Goal: Task Accomplishment & Management: Complete application form

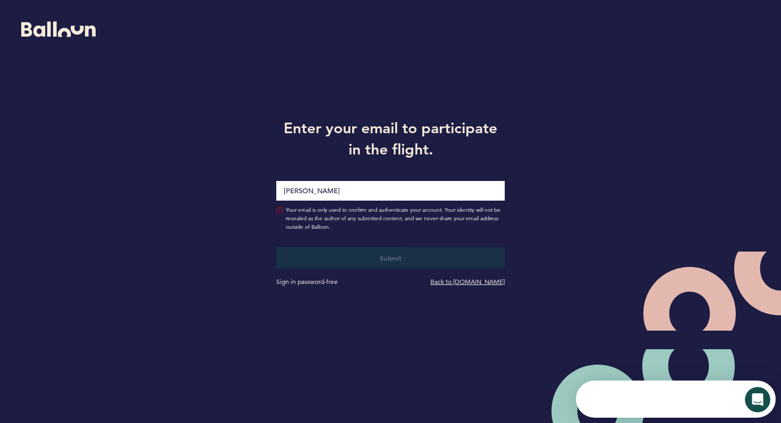
type input "Sean.Heffernan@pirates.com"
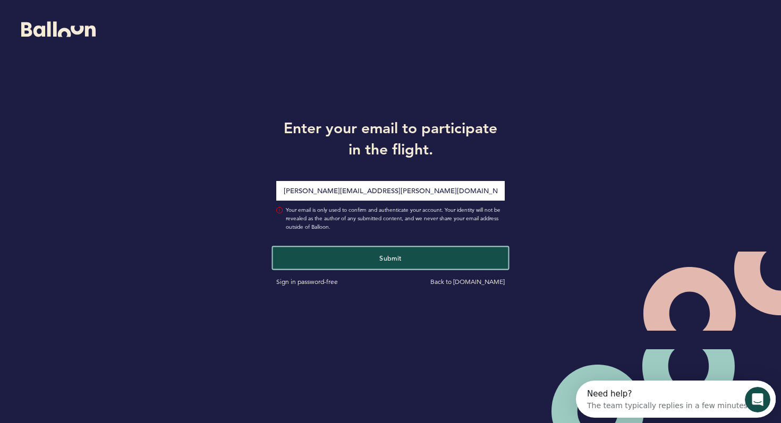
click at [410, 254] on button "Submit" at bounding box center [390, 258] width 235 height 22
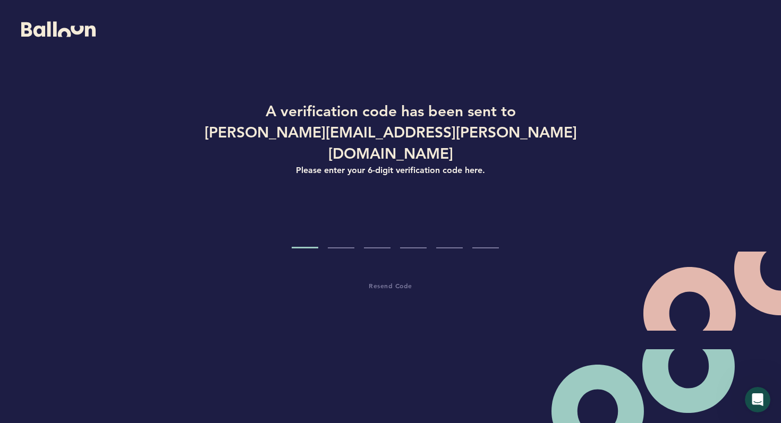
click at [312, 212] on input "Code digit 1" at bounding box center [305, 229] width 27 height 40
type input "8"
type input "6"
type input "1"
type input "5"
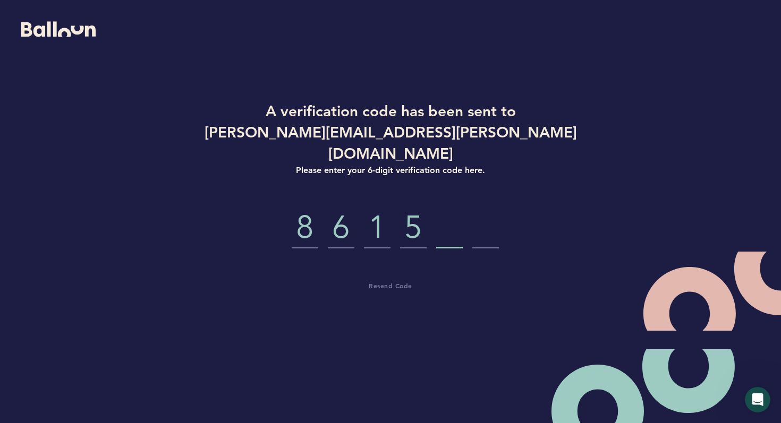
type input "9"
type input "3"
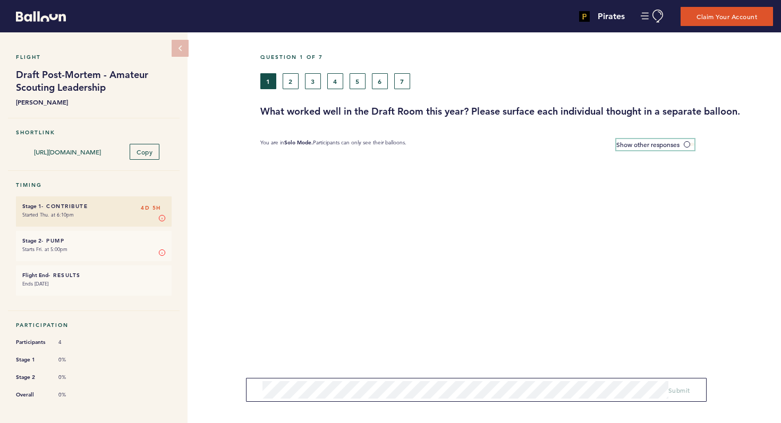
click at [687, 143] on span at bounding box center [689, 144] width 11 height 3
click at [0, 0] on input "Show other responses" at bounding box center [0, 0] width 0 height 0
click at [689, 143] on span at bounding box center [689, 144] width 11 height 3
click at [0, 0] on input "Hide other responses" at bounding box center [0, 0] width 0 height 0
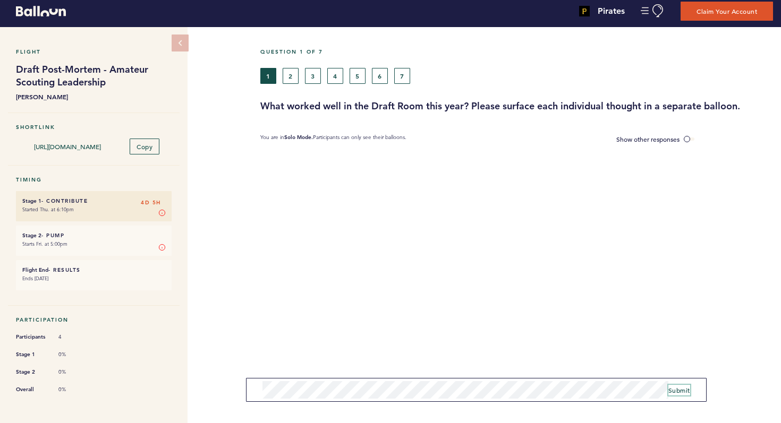
click at [681, 391] on span "Submit" at bounding box center [679, 390] width 22 height 9
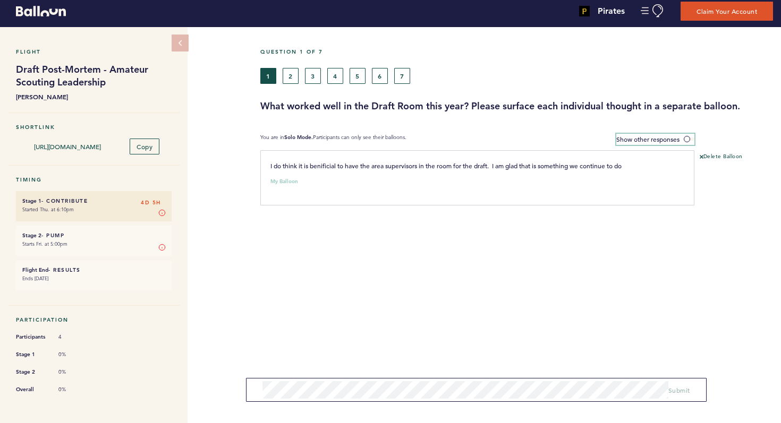
click at [689, 139] on span at bounding box center [689, 139] width 11 height 3
click at [0, 0] on input "Show other responses" at bounding box center [0, 0] width 0 height 0
click at [689, 138] on span at bounding box center [689, 139] width 11 height 3
click at [0, 0] on input "Hide other responses" at bounding box center [0, 0] width 0 height 0
click at [294, 76] on button "2" at bounding box center [291, 76] width 16 height 16
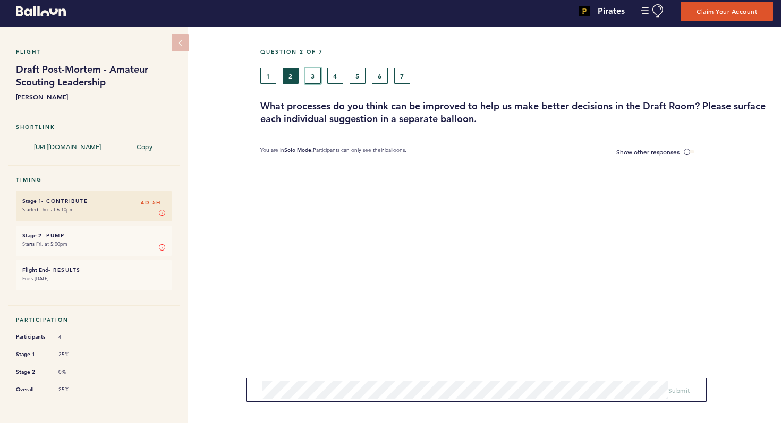
click at [311, 78] on button "3" at bounding box center [313, 76] width 16 height 16
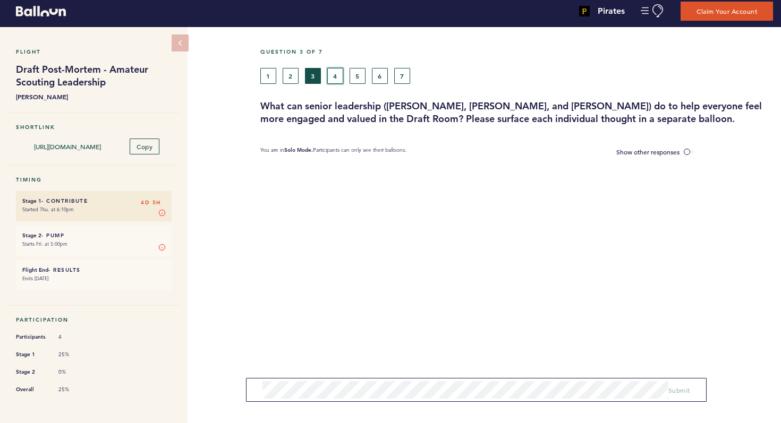
click at [333, 79] on button "4" at bounding box center [335, 76] width 16 height 16
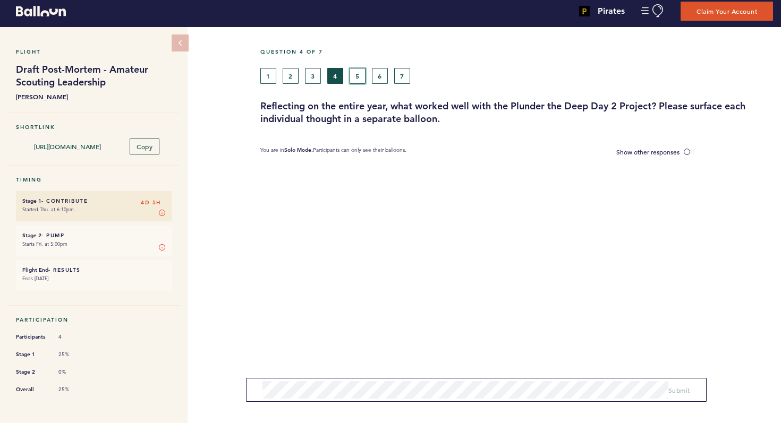
click at [357, 73] on button "5" at bounding box center [358, 76] width 16 height 16
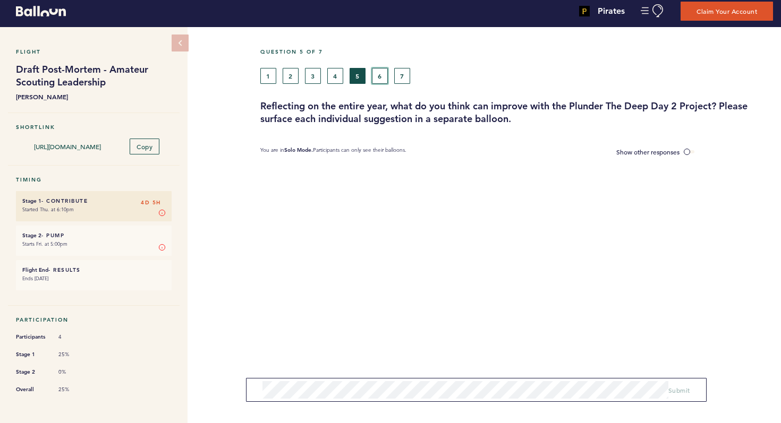
click at [380, 74] on button "6" at bounding box center [380, 76] width 16 height 16
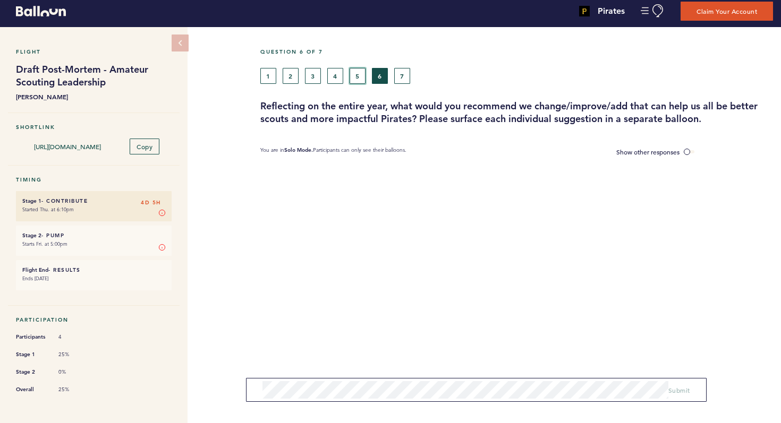
click at [354, 78] on button "5" at bounding box center [358, 76] width 16 height 16
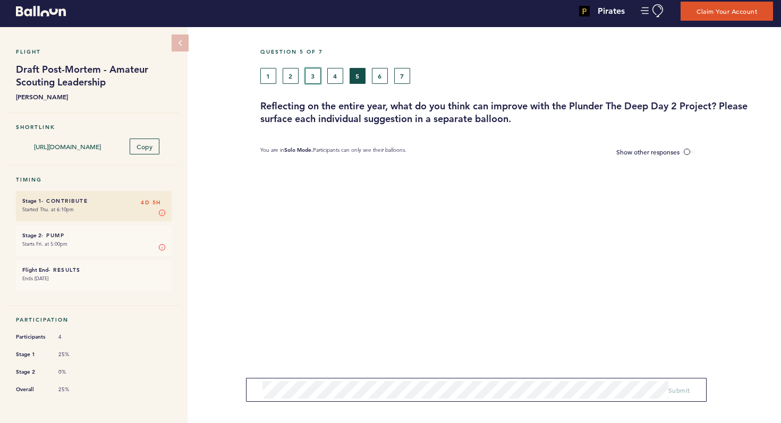
click at [316, 76] on button "3" at bounding box center [313, 76] width 16 height 16
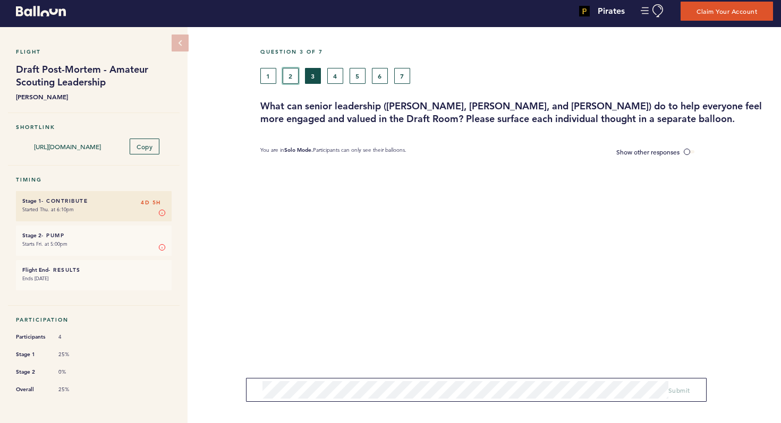
click at [294, 75] on button "2" at bounding box center [291, 76] width 16 height 16
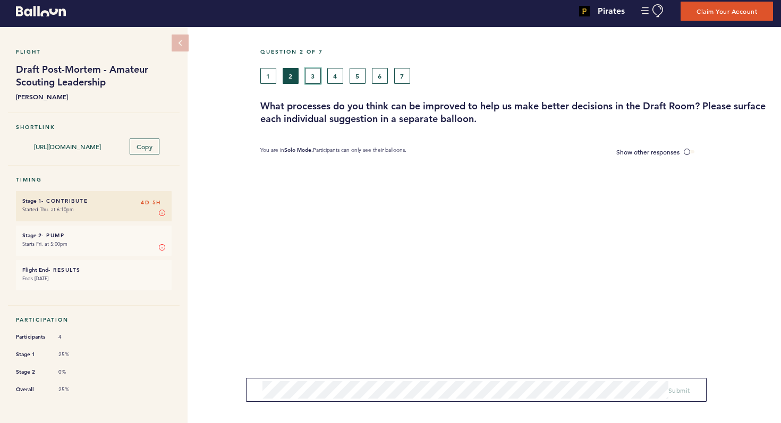
click at [314, 78] on button "3" at bounding box center [313, 76] width 16 height 16
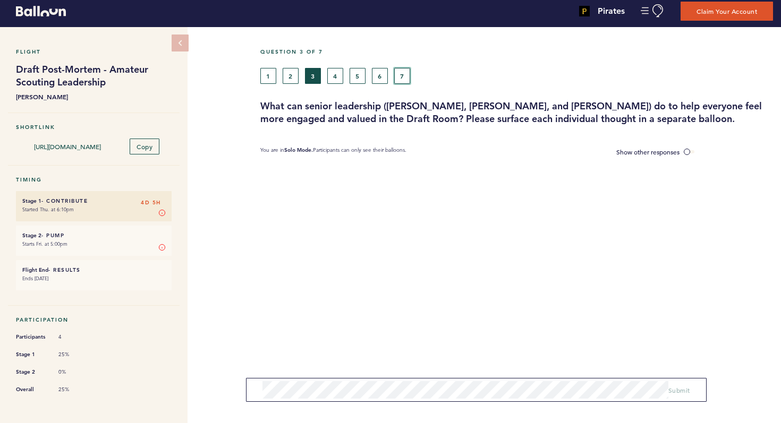
click at [401, 75] on button "7" at bounding box center [402, 76] width 16 height 16
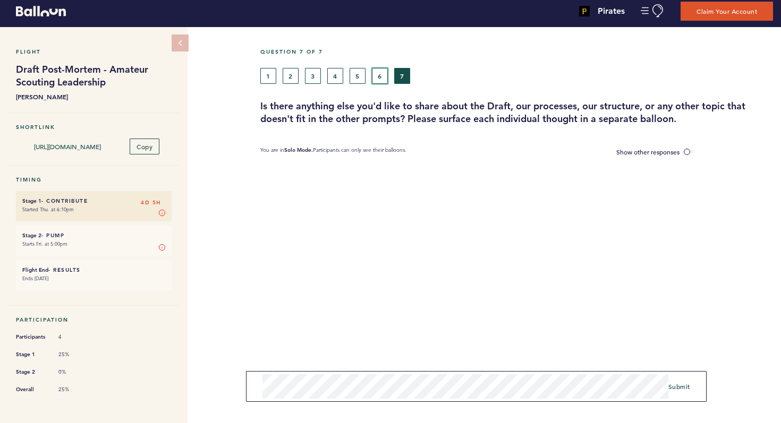
click at [380, 79] on button "6" at bounding box center [380, 76] width 16 height 16
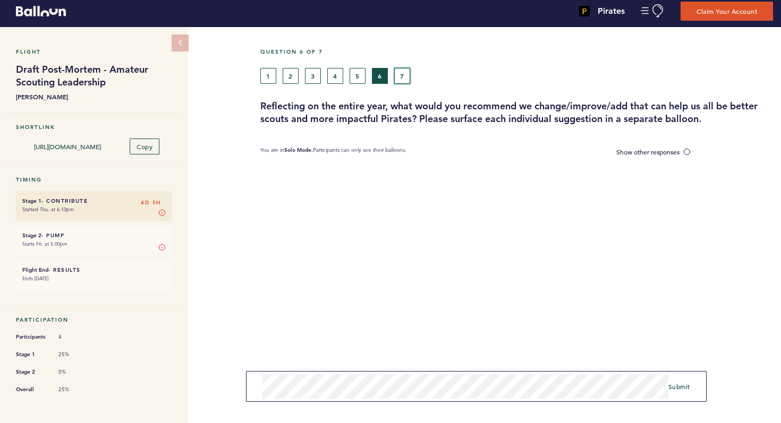
click at [402, 78] on button "7" at bounding box center [402, 76] width 16 height 16
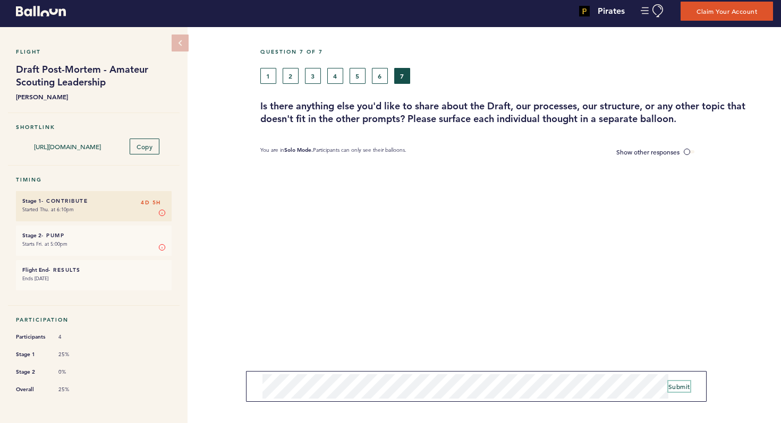
click at [685, 388] on span "Submit" at bounding box center [679, 387] width 22 height 9
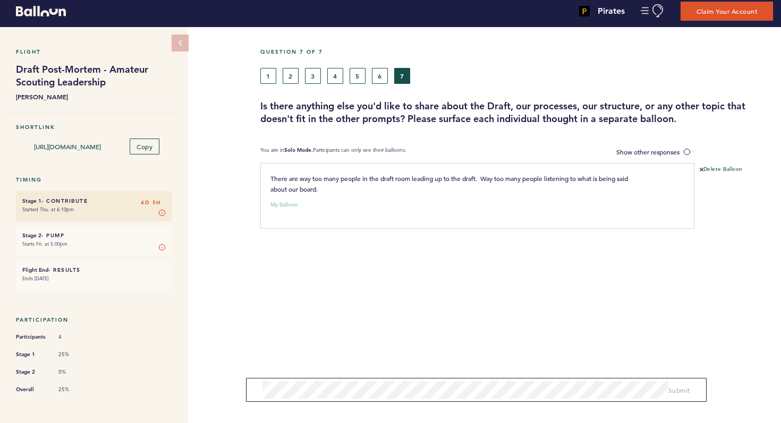
click at [68, 147] on input "[URL][DOMAIN_NAME]" at bounding box center [67, 146] width 103 height 9
drag, startPoint x: 111, startPoint y: 149, endPoint x: 25, endPoint y: 146, distance: 86.1
click at [25, 146] on input "[URL][DOMAIN_NAME]" at bounding box center [67, 146] width 103 height 9
click at [208, 276] on div "Flight Draft Post-Mortem - Amateur Scouting Leadership Sarah Gelles Shortlink h…" at bounding box center [390, 222] width 781 height 391
click at [272, 78] on button "1" at bounding box center [268, 76] width 16 height 16
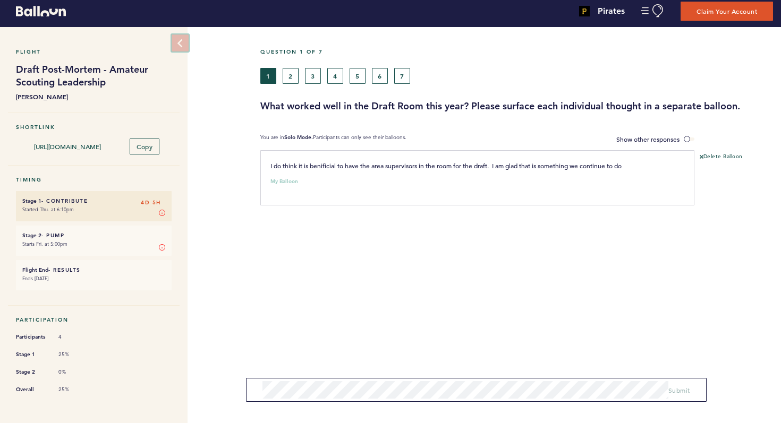
click at [179, 45] on icon at bounding box center [179, 43] width 9 height 9
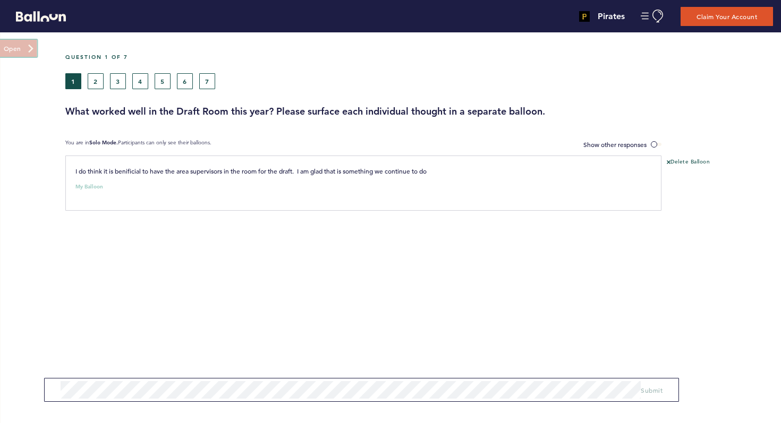
click at [5, 47] on button at bounding box center [17, 48] width 37 height 17
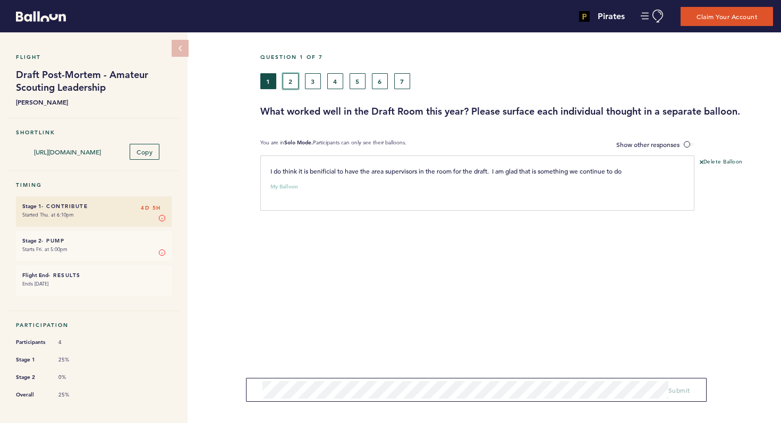
click at [292, 86] on button "2" at bounding box center [291, 81] width 16 height 16
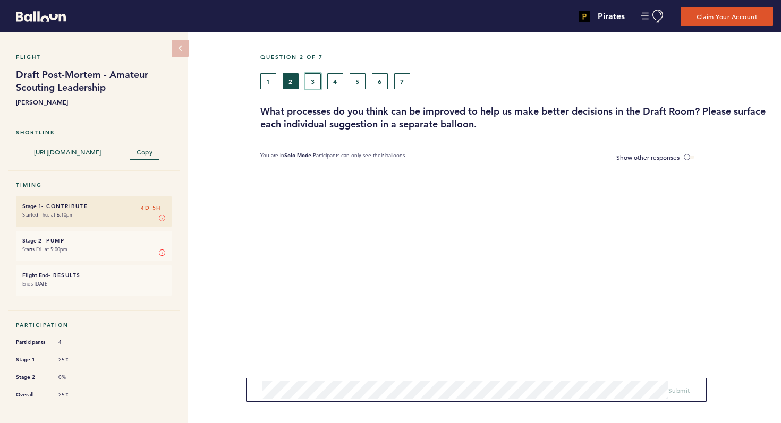
click at [311, 81] on button "3" at bounding box center [313, 81] width 16 height 16
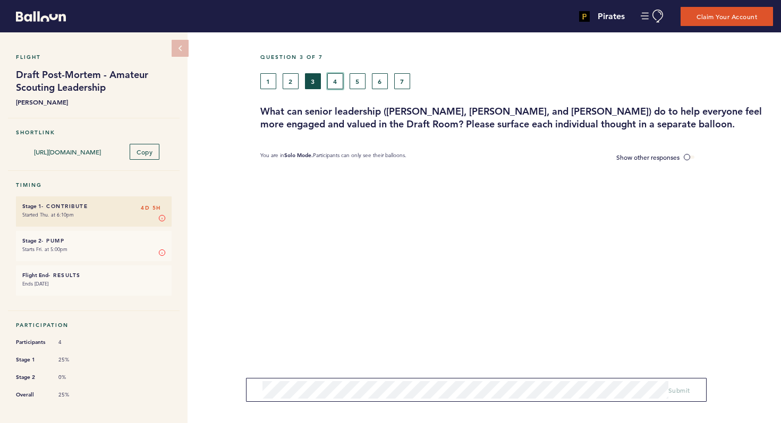
click at [333, 81] on button "4" at bounding box center [335, 81] width 16 height 16
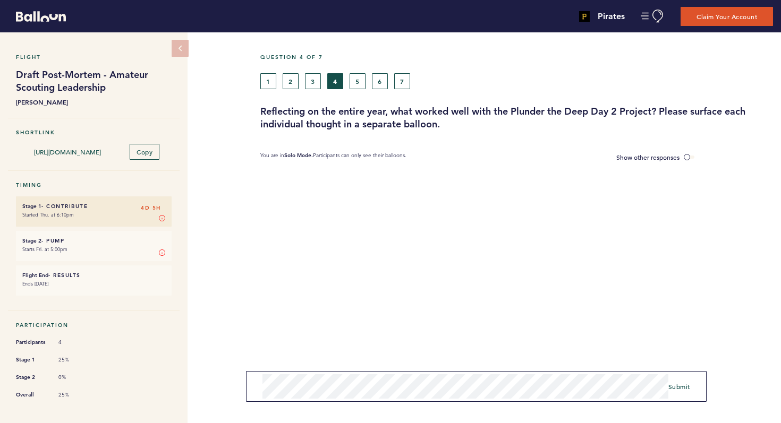
click at [674, 395] on form "Submit" at bounding box center [476, 386] width 460 height 31
click at [676, 386] on span "Submit" at bounding box center [679, 387] width 22 height 9
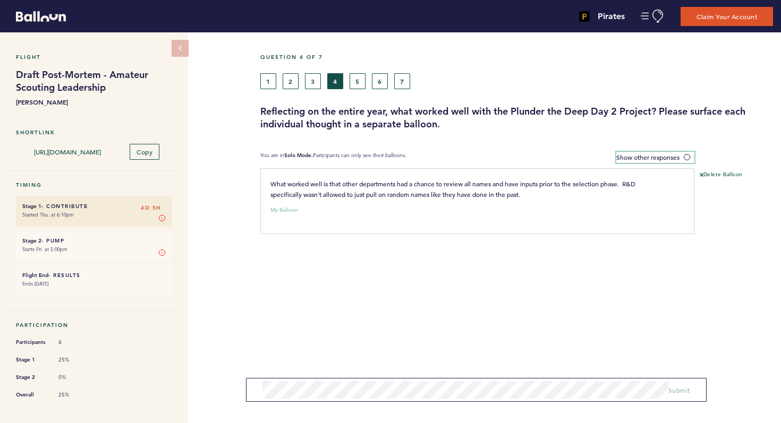
click at [689, 156] on span at bounding box center [689, 157] width 11 height 3
click at [0, 0] on input "Show other responses" at bounding box center [0, 0] width 0 height 0
click at [687, 157] on span at bounding box center [689, 157] width 11 height 3
click at [0, 0] on input "Hide other responses" at bounding box center [0, 0] width 0 height 0
click at [362, 81] on button "5" at bounding box center [358, 81] width 16 height 16
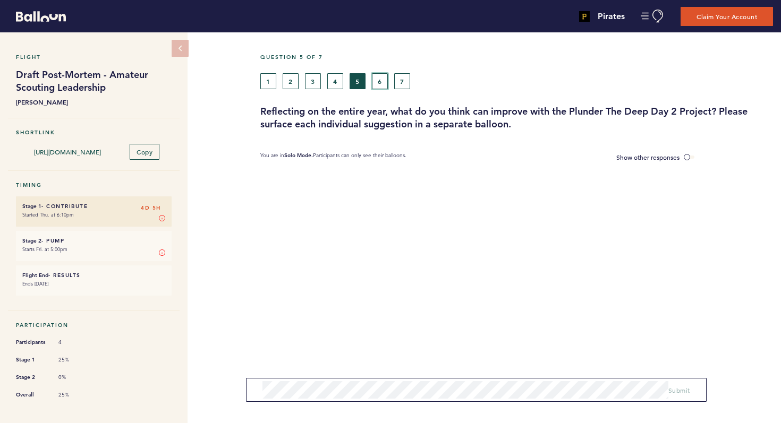
click at [379, 81] on button "6" at bounding box center [380, 81] width 16 height 16
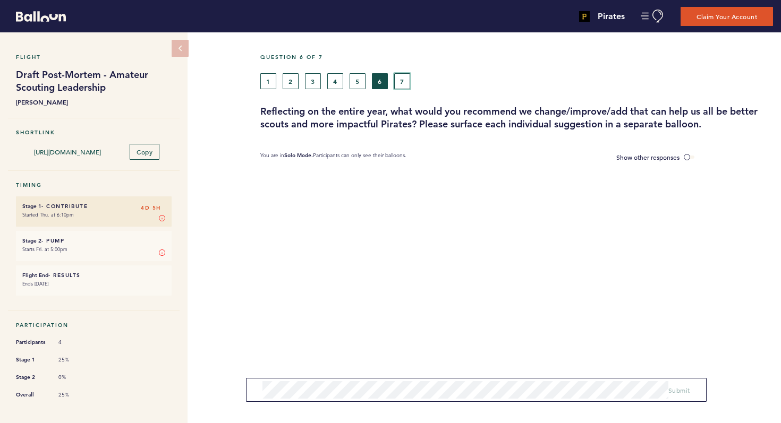
click at [401, 83] on button "7" at bounding box center [402, 81] width 16 height 16
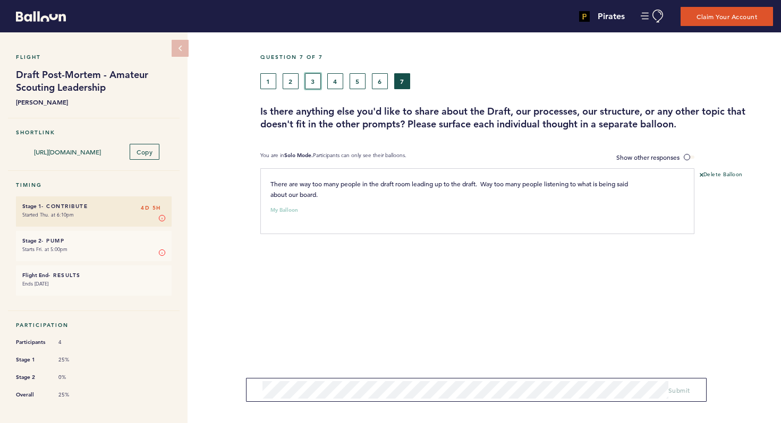
click at [309, 80] on button "3" at bounding box center [313, 81] width 16 height 16
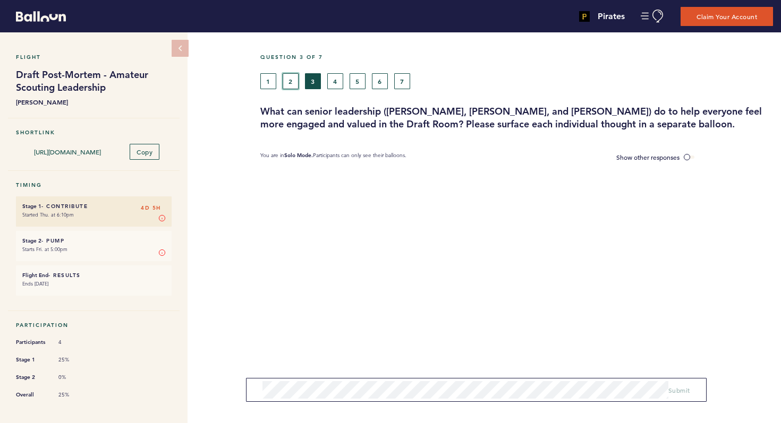
click at [293, 81] on button "2" at bounding box center [291, 81] width 16 height 16
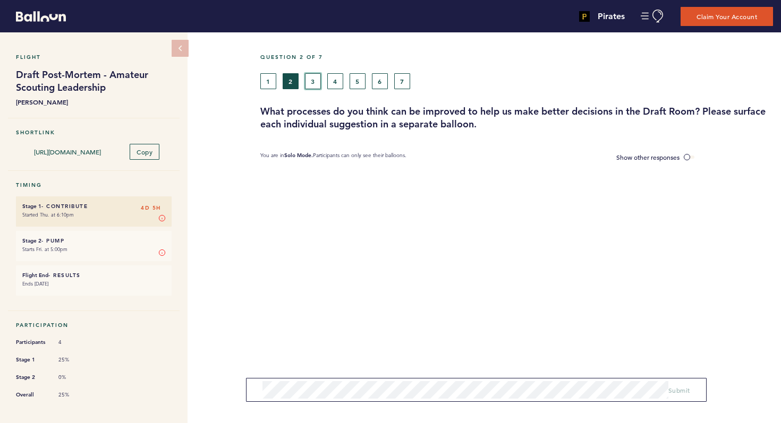
click at [311, 81] on button "3" at bounding box center [313, 81] width 16 height 16
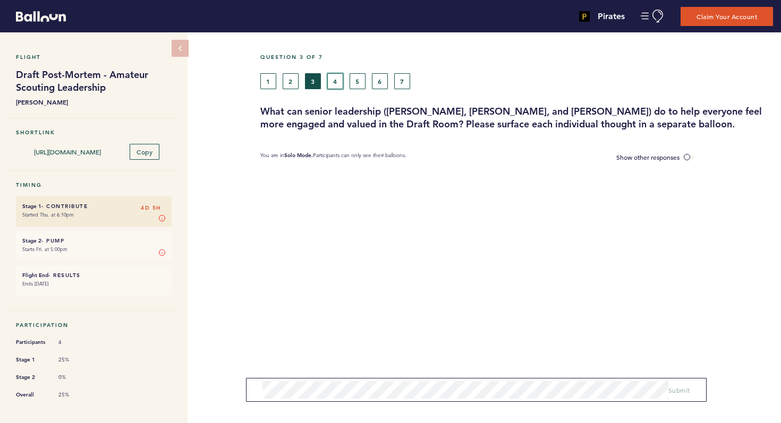
click at [335, 83] on button "4" at bounding box center [335, 81] width 16 height 16
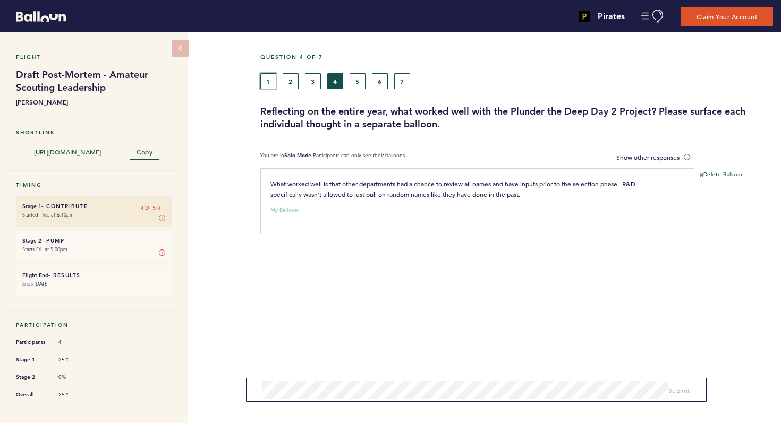
click at [270, 80] on button "1" at bounding box center [268, 81] width 16 height 16
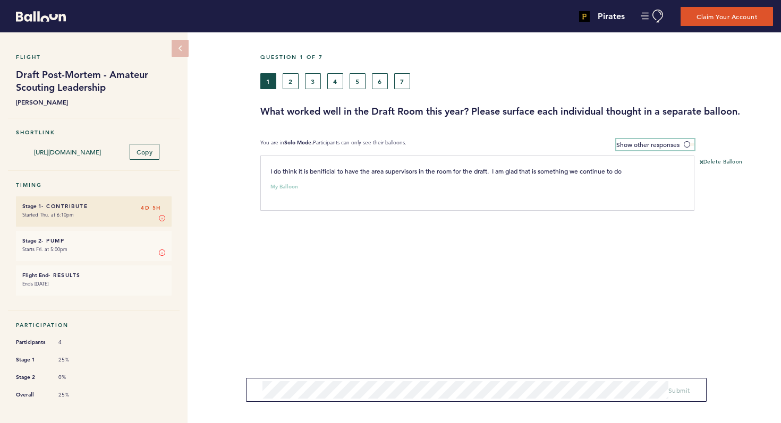
click at [685, 143] on span at bounding box center [689, 144] width 11 height 3
click at [0, 0] on input "Show other responses" at bounding box center [0, 0] width 0 height 0
click at [287, 84] on button "2" at bounding box center [291, 81] width 16 height 16
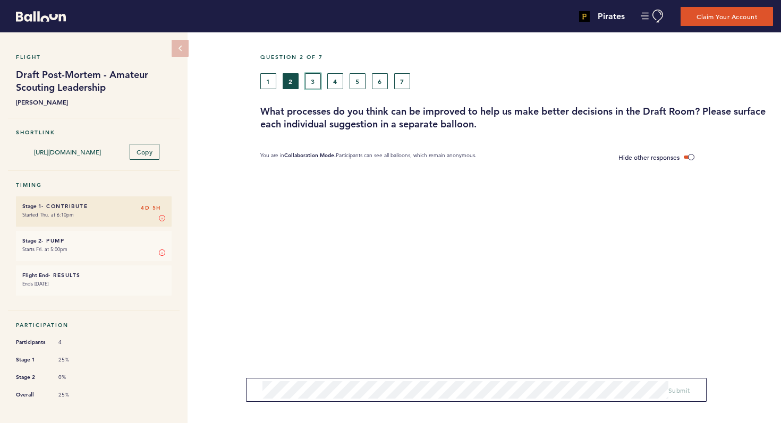
click at [308, 86] on button "3" at bounding box center [313, 81] width 16 height 16
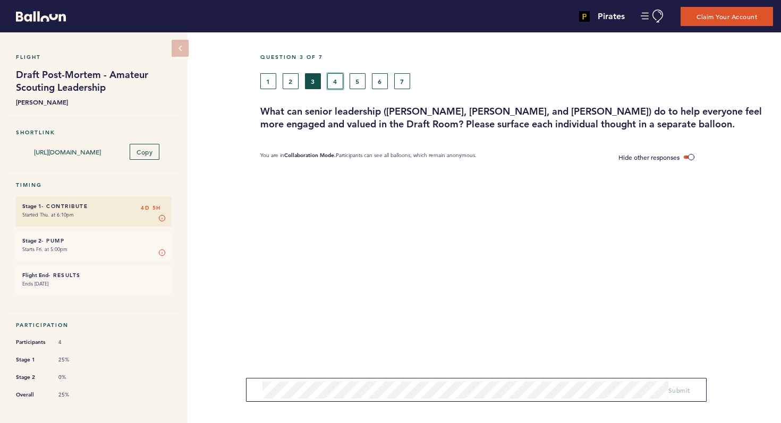
click at [335, 82] on button "4" at bounding box center [335, 81] width 16 height 16
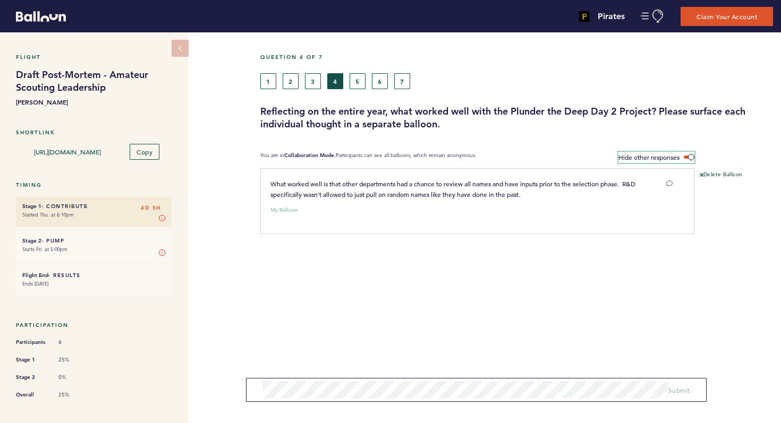
click at [690, 156] on span at bounding box center [689, 157] width 11 height 3
click at [0, 0] on input "Hide other responses" at bounding box center [0, 0] width 0 height 0
click at [359, 83] on button "5" at bounding box center [358, 81] width 16 height 16
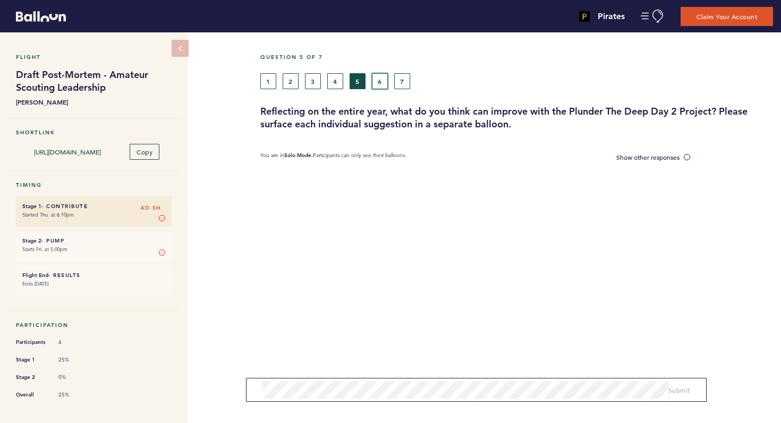
click at [383, 83] on button "6" at bounding box center [380, 81] width 16 height 16
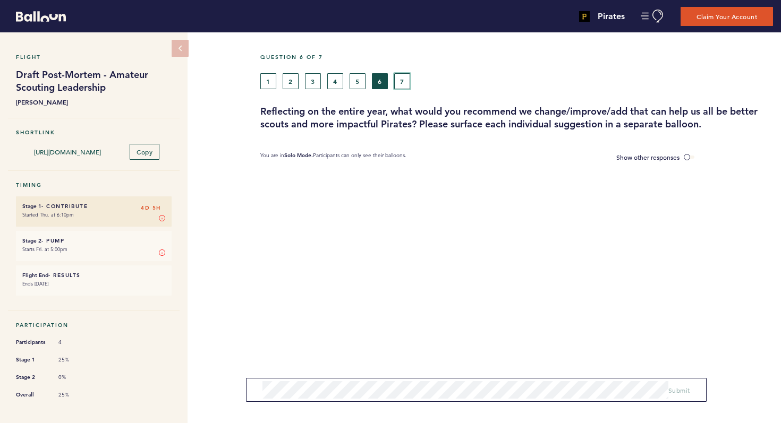
click at [405, 85] on button "7" at bounding box center [402, 81] width 16 height 16
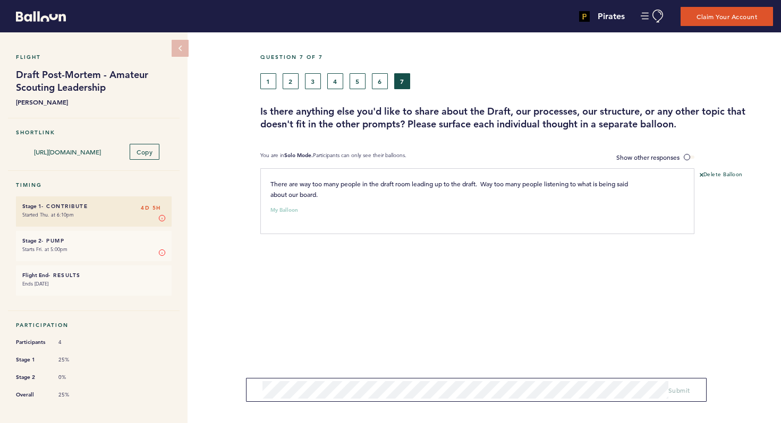
click at [323, 193] on p "There are way too many people in the draft room leading up to the draft. Way to…" at bounding box center [453, 189] width 367 height 21
click at [273, 83] on button "1" at bounding box center [268, 81] width 16 height 16
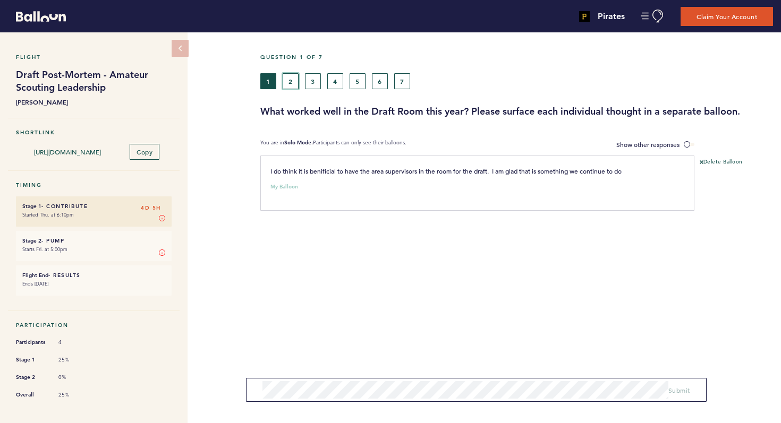
click at [287, 83] on button "2" at bounding box center [291, 81] width 16 height 16
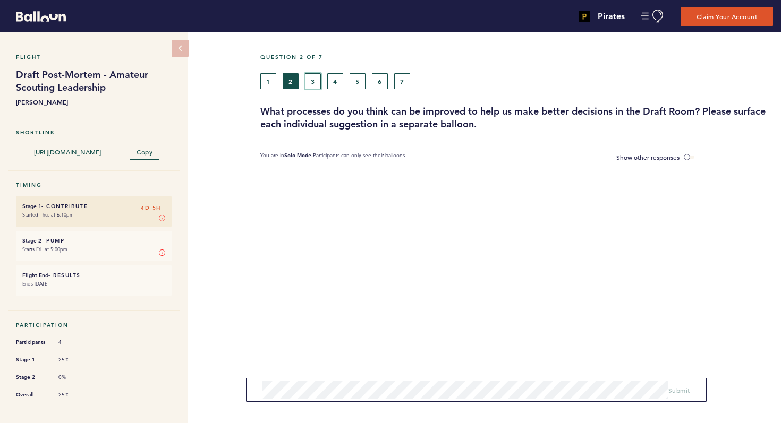
click at [310, 81] on button "3" at bounding box center [313, 81] width 16 height 16
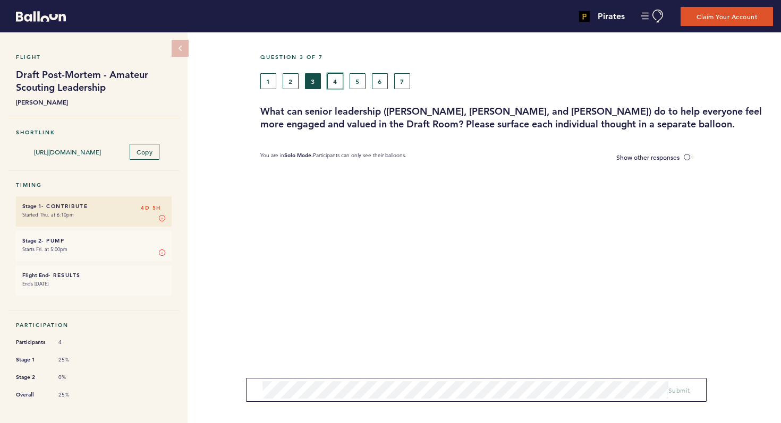
click at [331, 81] on button "4" at bounding box center [335, 81] width 16 height 16
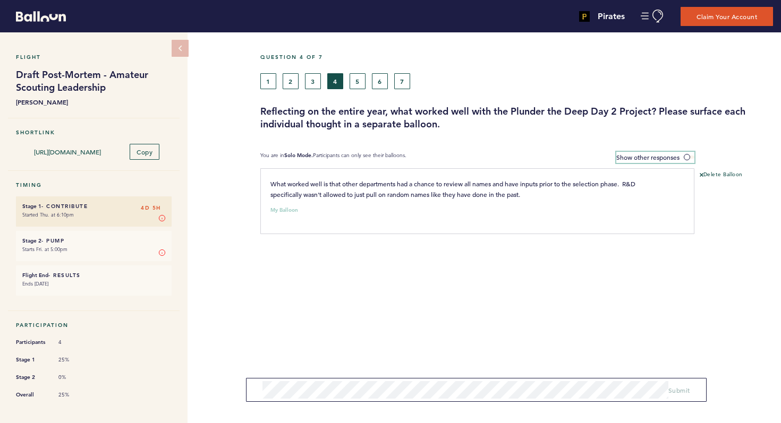
click at [687, 156] on span at bounding box center [689, 157] width 11 height 3
click at [0, 0] on input "Show other responses" at bounding box center [0, 0] width 0 height 0
click at [268, 84] on button "1" at bounding box center [268, 81] width 16 height 16
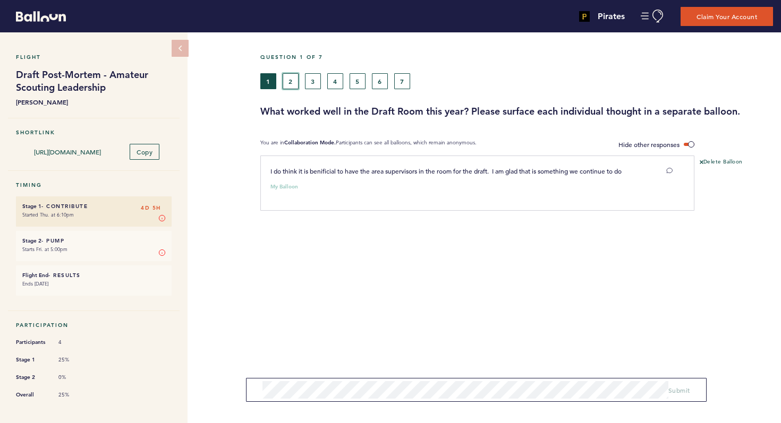
click at [287, 84] on button "2" at bounding box center [291, 81] width 16 height 16
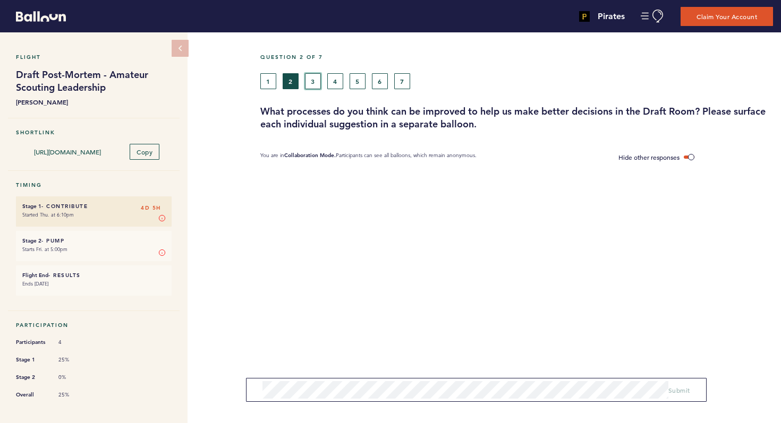
click at [312, 77] on button "3" at bounding box center [313, 81] width 16 height 16
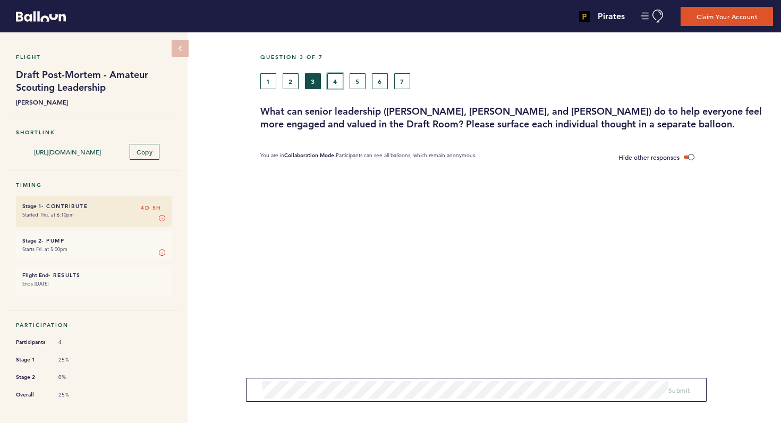
click at [336, 79] on button "4" at bounding box center [335, 81] width 16 height 16
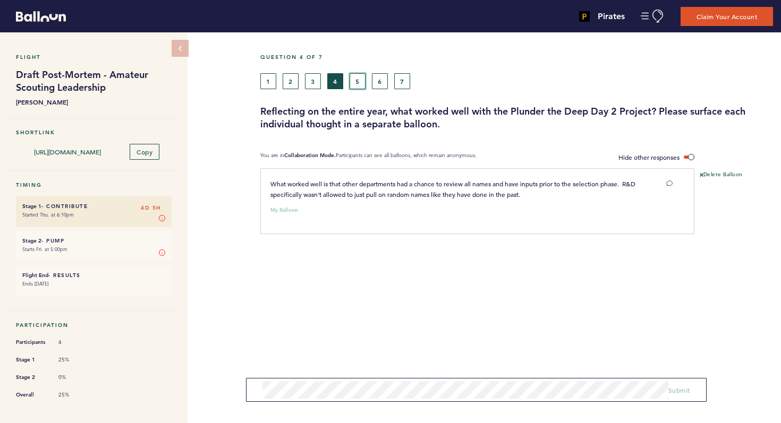
click at [354, 81] on button "5" at bounding box center [358, 81] width 16 height 16
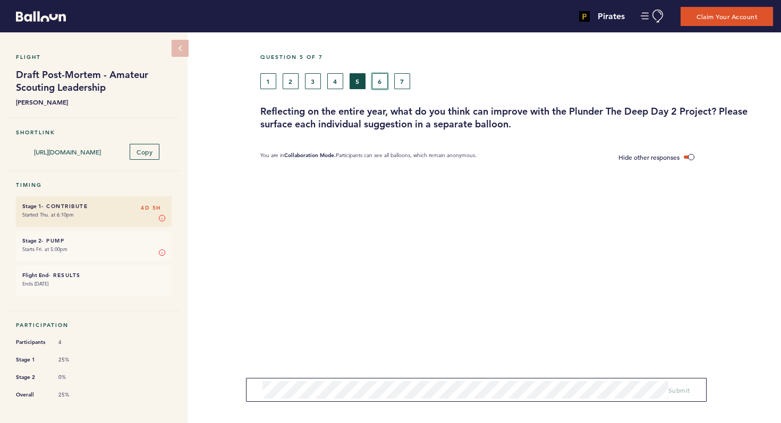
click at [376, 82] on button "6" at bounding box center [380, 81] width 16 height 16
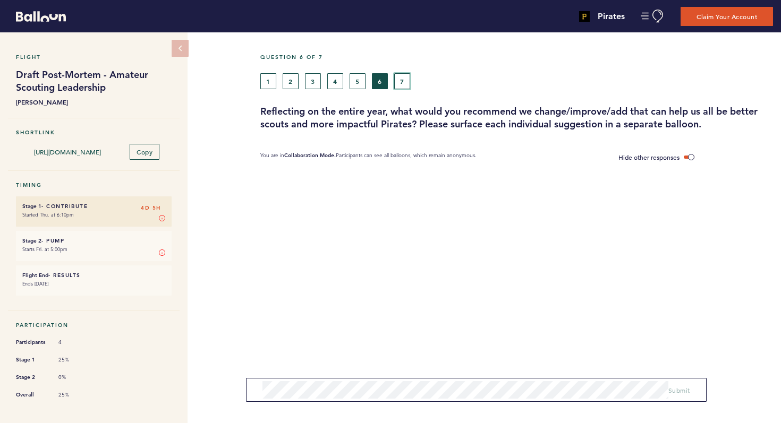
click at [403, 81] on button "7" at bounding box center [402, 81] width 16 height 16
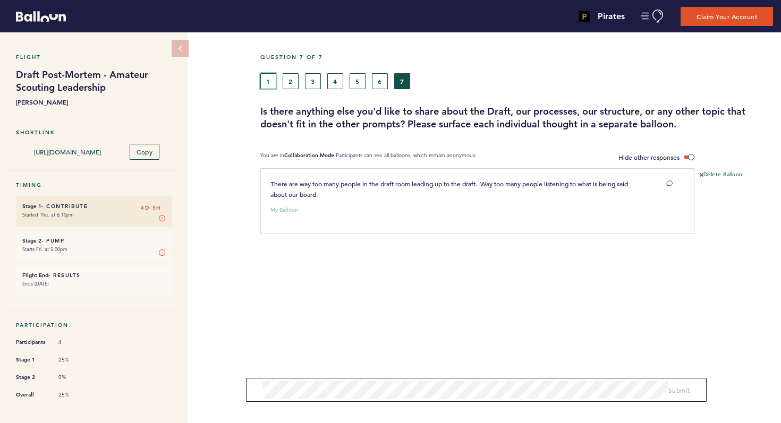
click at [276, 79] on button "1" at bounding box center [268, 81] width 16 height 16
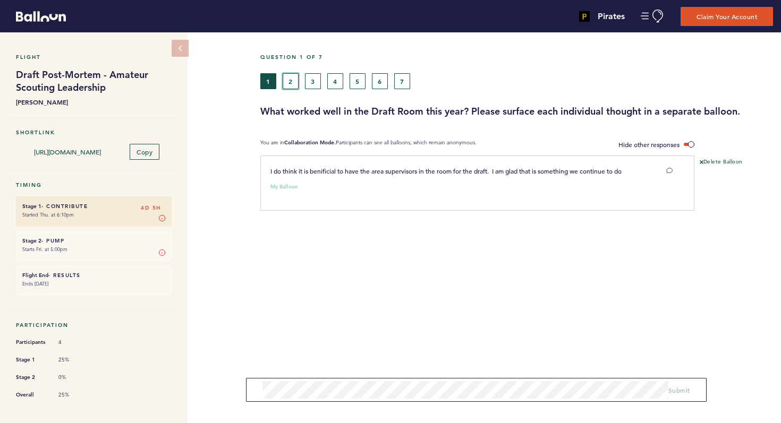
click at [291, 81] on button "2" at bounding box center [291, 81] width 16 height 16
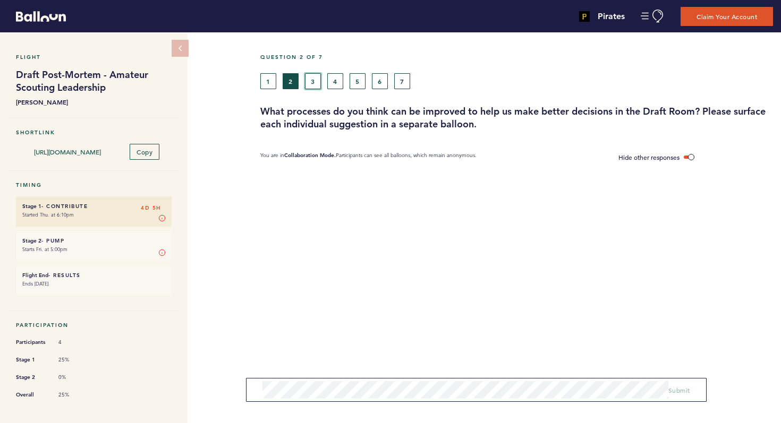
click at [311, 83] on button "3" at bounding box center [313, 81] width 16 height 16
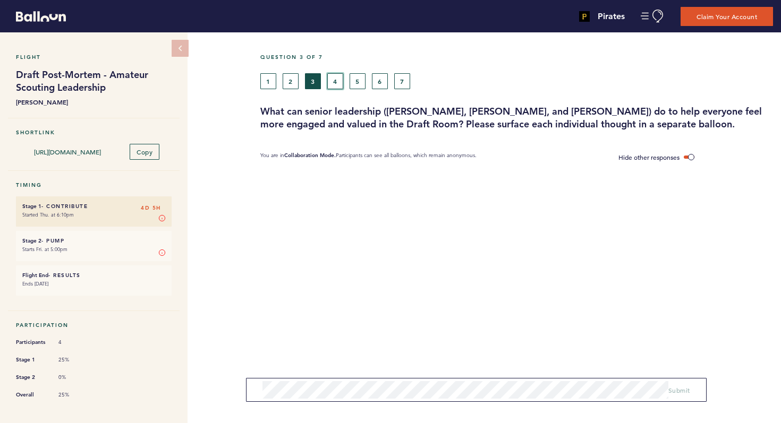
click at [333, 83] on button "4" at bounding box center [335, 81] width 16 height 16
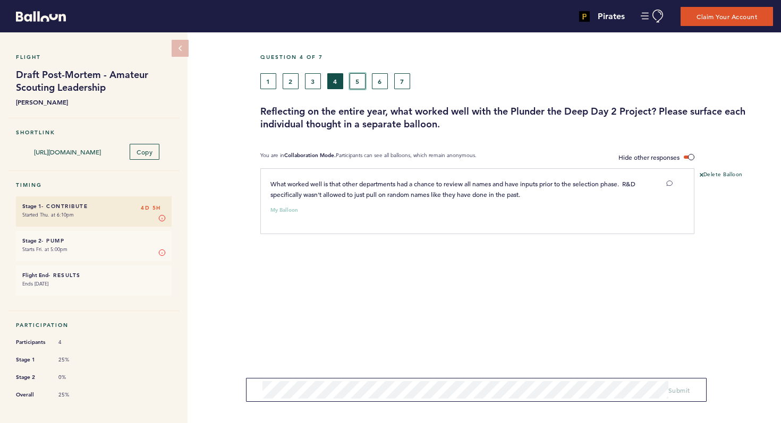
click at [358, 82] on button "5" at bounding box center [358, 81] width 16 height 16
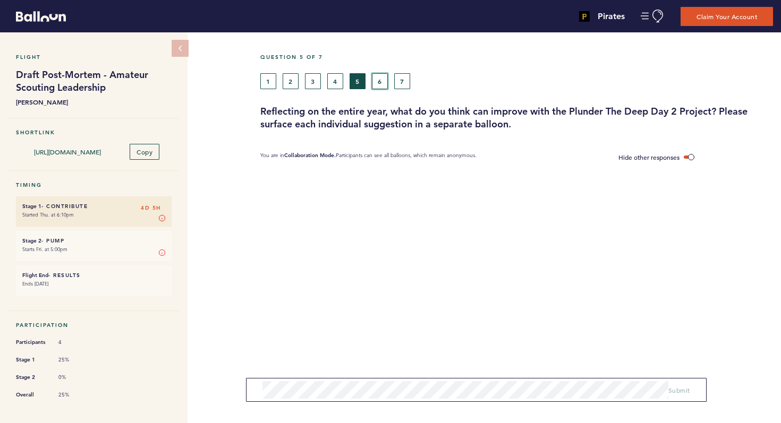
click at [381, 82] on button "6" at bounding box center [380, 81] width 16 height 16
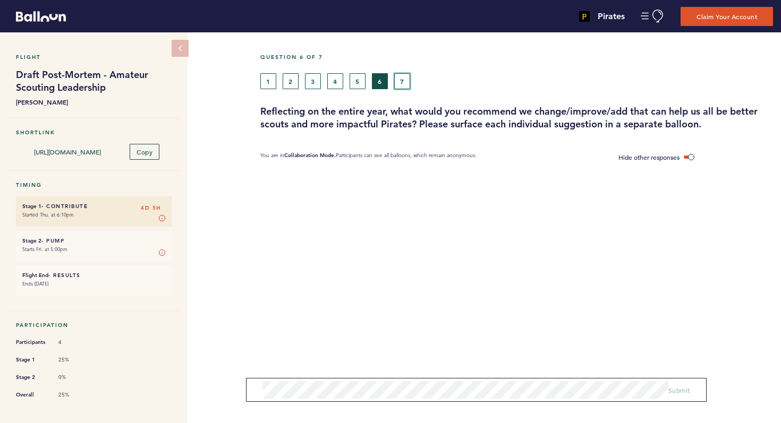
click at [404, 81] on button "7" at bounding box center [402, 81] width 16 height 16
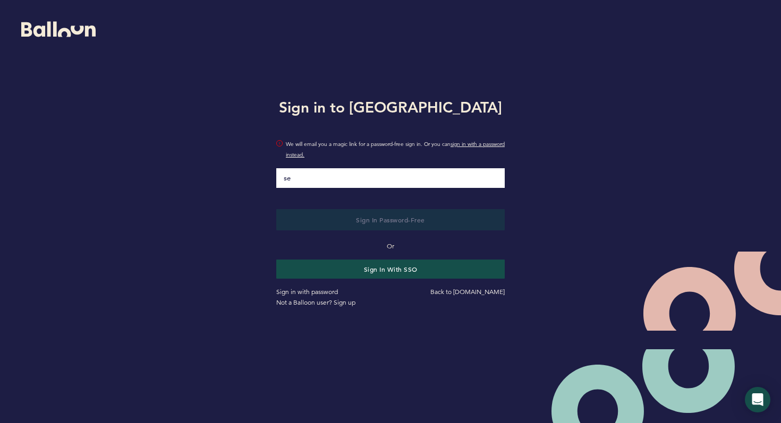
type input "[PERSON_NAME][EMAIL_ADDRESS][PERSON_NAME][DOMAIN_NAME]"
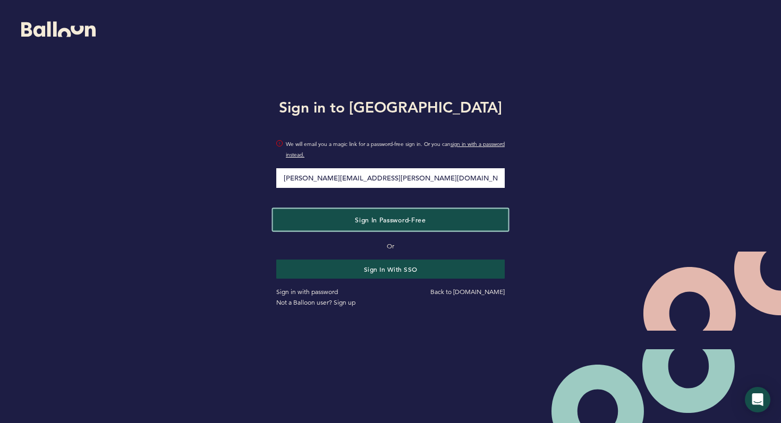
click at [365, 220] on span "Sign in Password-Free" at bounding box center [390, 220] width 71 height 9
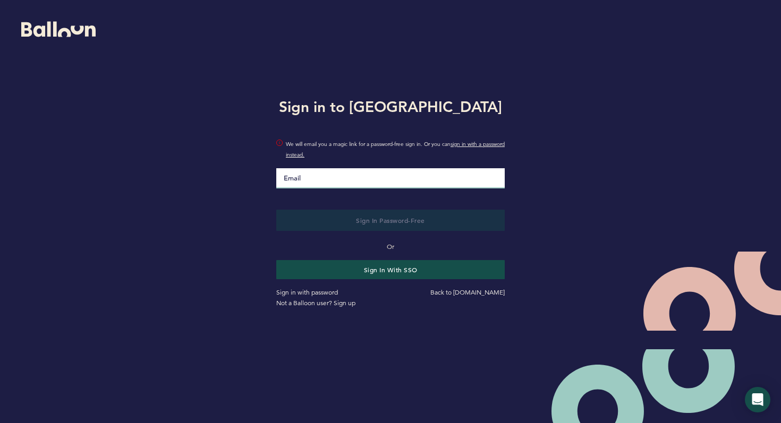
click at [352, 183] on input "Email" at bounding box center [390, 178] width 228 height 20
type input "Sean.Heffernan@pirates.com"
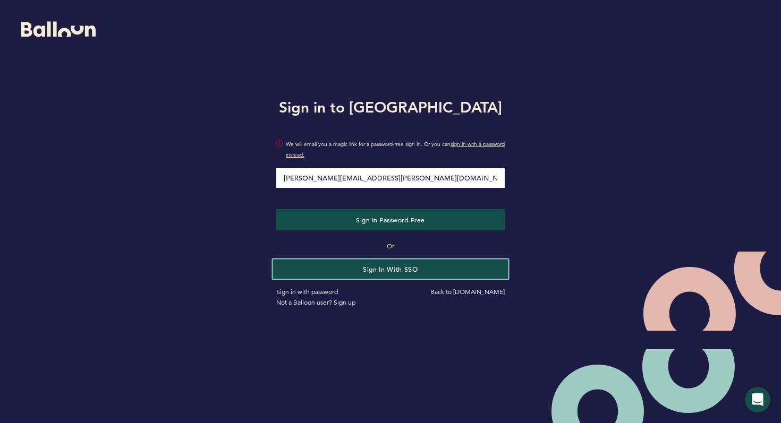
click at [367, 269] on button "Sign in with SSO" at bounding box center [390, 269] width 235 height 20
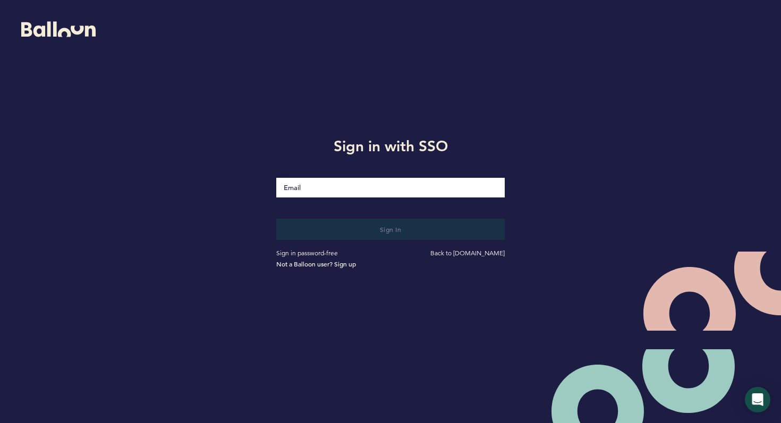
click at [334, 192] on input "Email" at bounding box center [390, 188] width 228 height 20
type input "Sean.Heffernan@pirates.com"
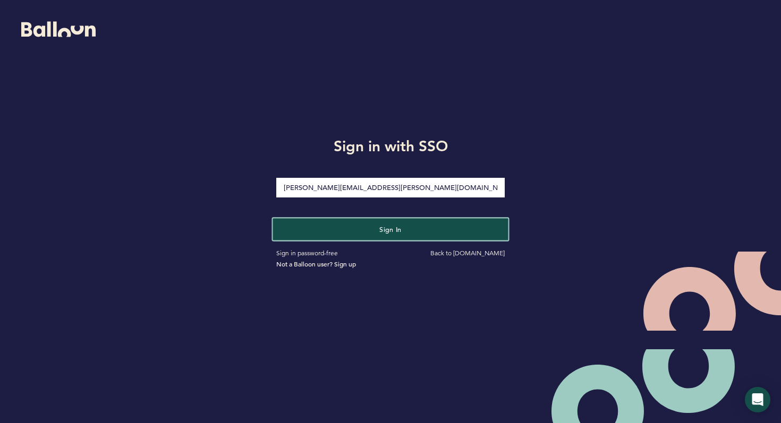
click at [352, 227] on button "Sign in" at bounding box center [390, 229] width 235 height 22
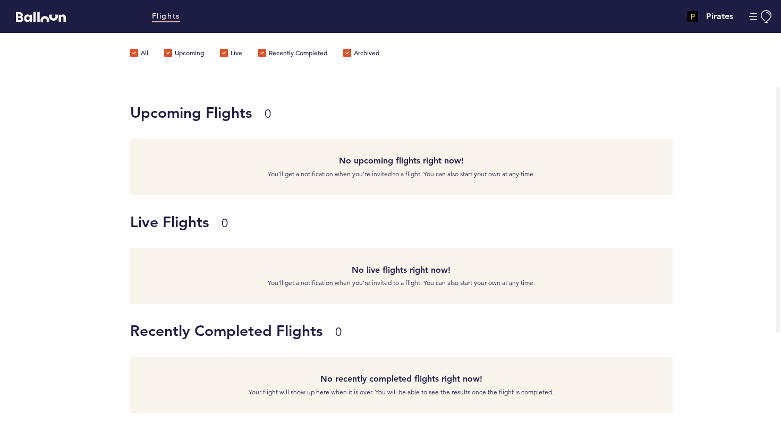
click at [143, 49] on label "All" at bounding box center [139, 54] width 18 height 11
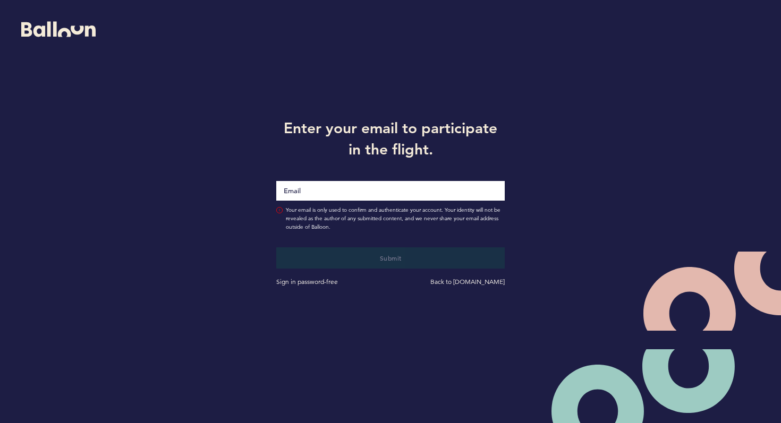
click at [340, 198] on input "Email" at bounding box center [390, 191] width 228 height 20
type input "[PERSON_NAME][EMAIL_ADDRESS][PERSON_NAME][DOMAIN_NAME]"
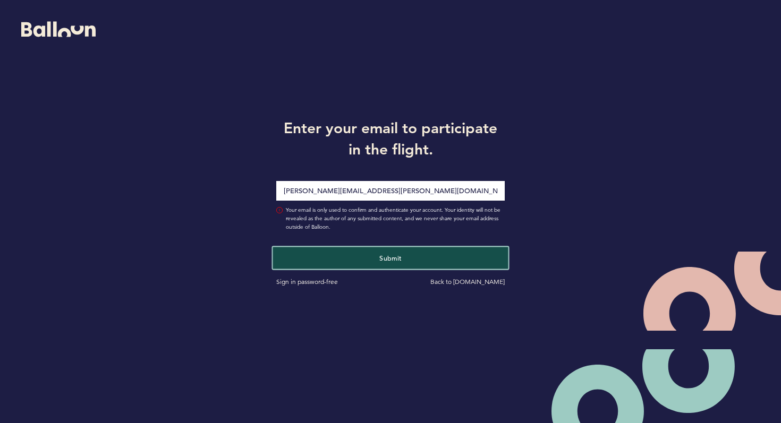
click at [352, 258] on button "Submit" at bounding box center [390, 258] width 235 height 22
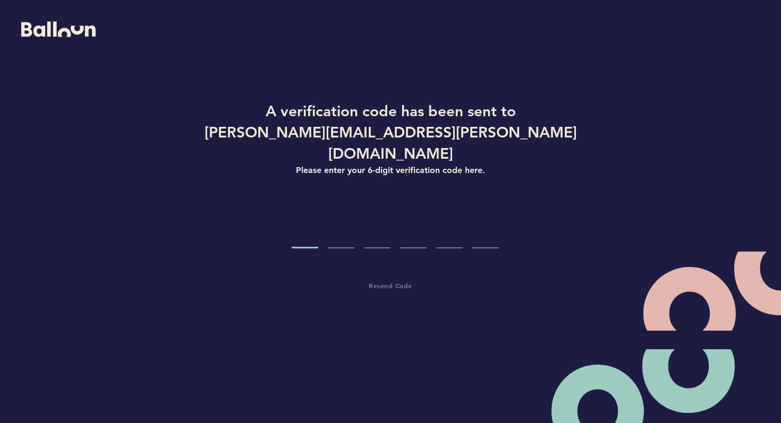
type input "6"
type input "4"
type input "7"
type input "5"
type input "1"
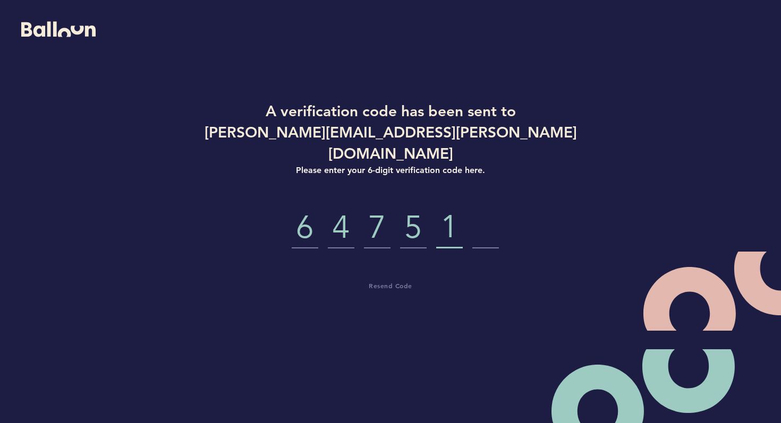
type input "6"
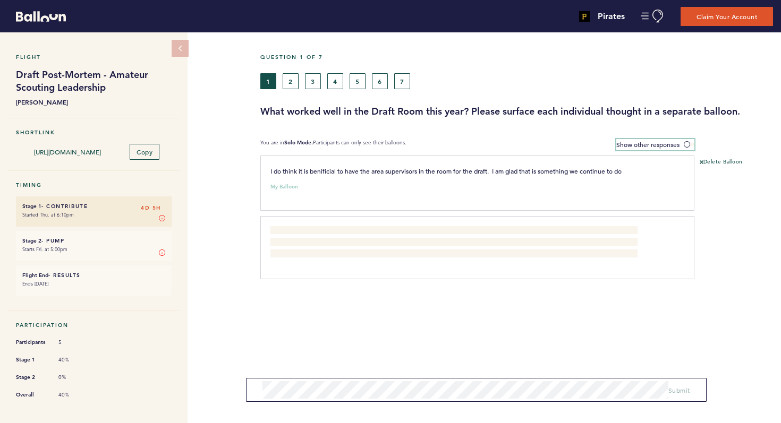
click at [685, 146] on span at bounding box center [689, 144] width 11 height 3
click at [0, 0] on input "Show other responses" at bounding box center [0, 0] width 0 height 0
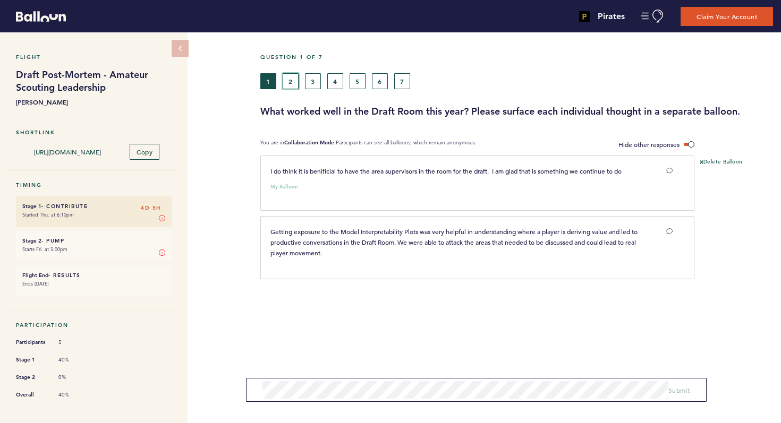
click at [289, 83] on button "2" at bounding box center [291, 81] width 16 height 16
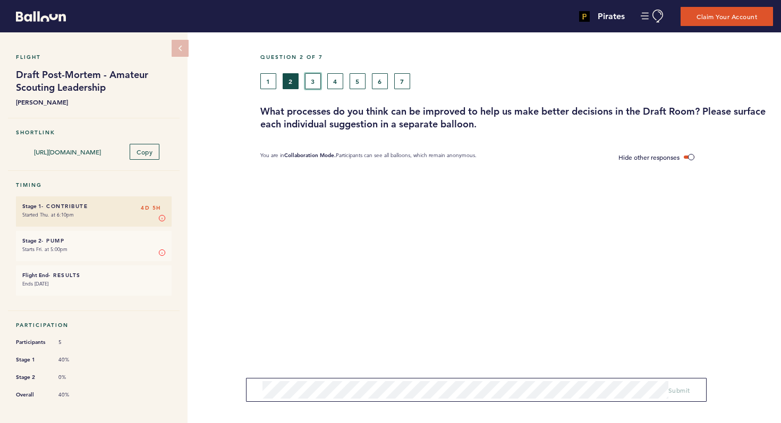
click at [310, 82] on button "3" at bounding box center [313, 81] width 16 height 16
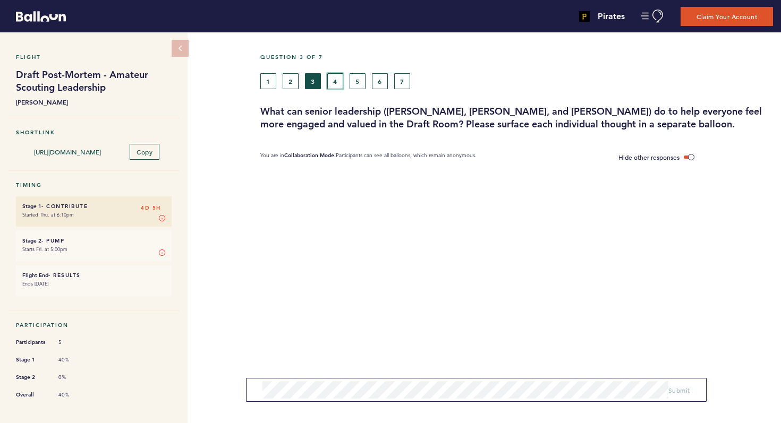
click at [334, 83] on button "4" at bounding box center [335, 81] width 16 height 16
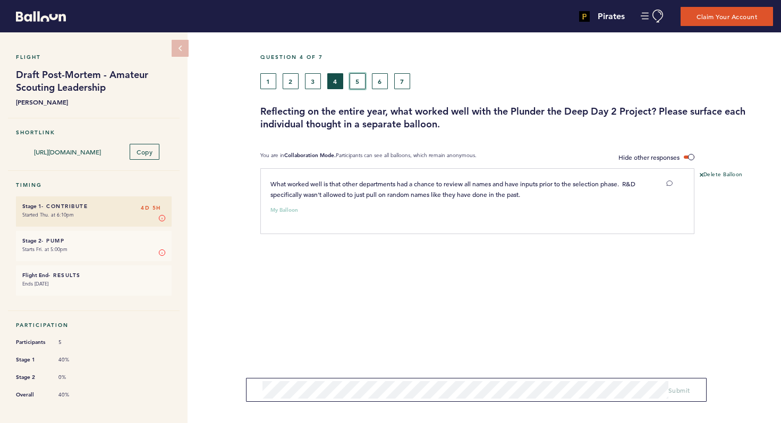
click at [359, 83] on button "5" at bounding box center [358, 81] width 16 height 16
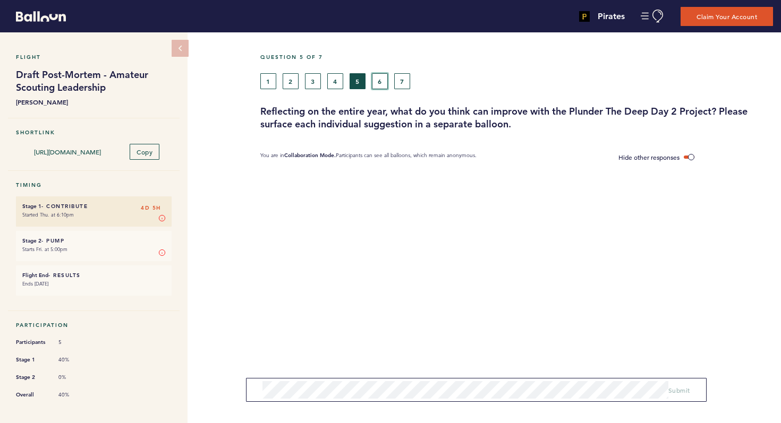
click at [377, 83] on button "6" at bounding box center [380, 81] width 16 height 16
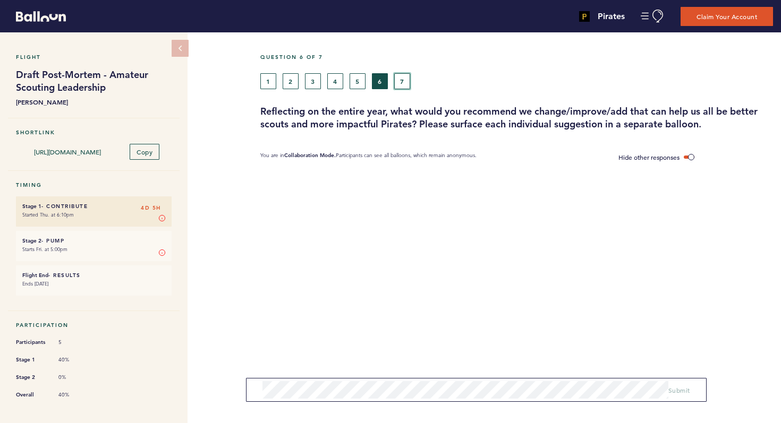
click at [402, 82] on button "7" at bounding box center [402, 81] width 16 height 16
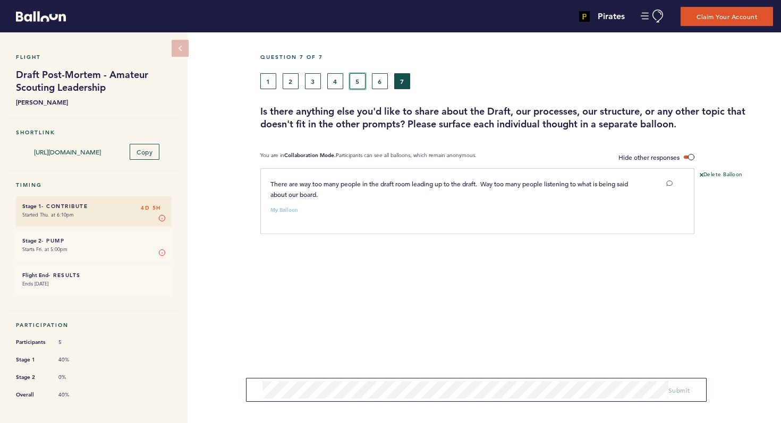
click at [358, 83] on button "5" at bounding box center [358, 81] width 16 height 16
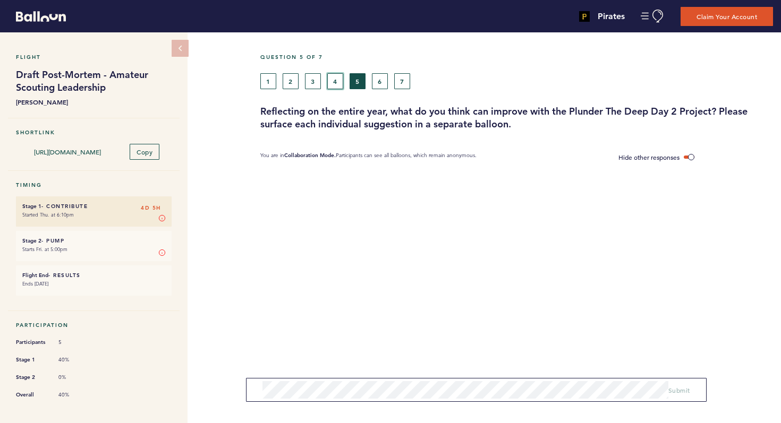
click at [335, 80] on button "4" at bounding box center [335, 81] width 16 height 16
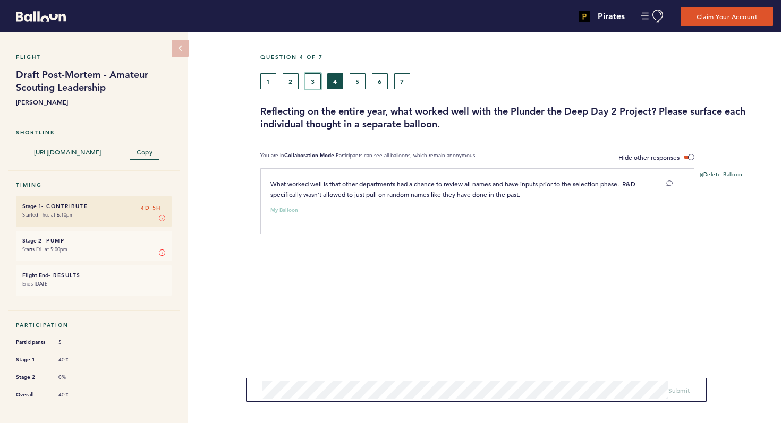
click at [313, 82] on button "3" at bounding box center [313, 81] width 16 height 16
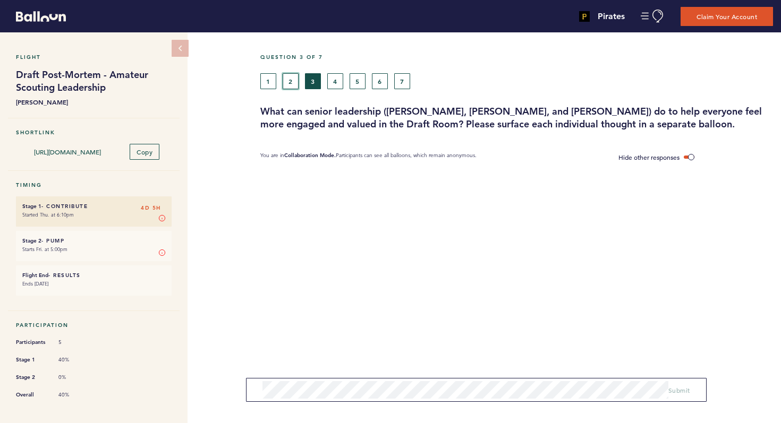
click at [292, 82] on button "2" at bounding box center [291, 81] width 16 height 16
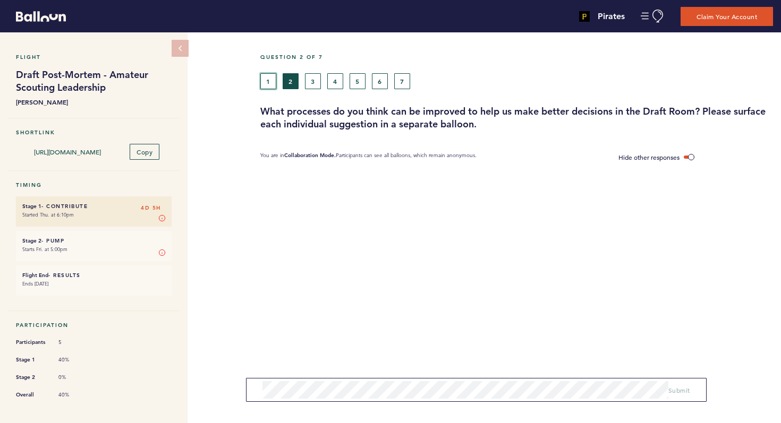
click at [269, 80] on button "1" at bounding box center [268, 81] width 16 height 16
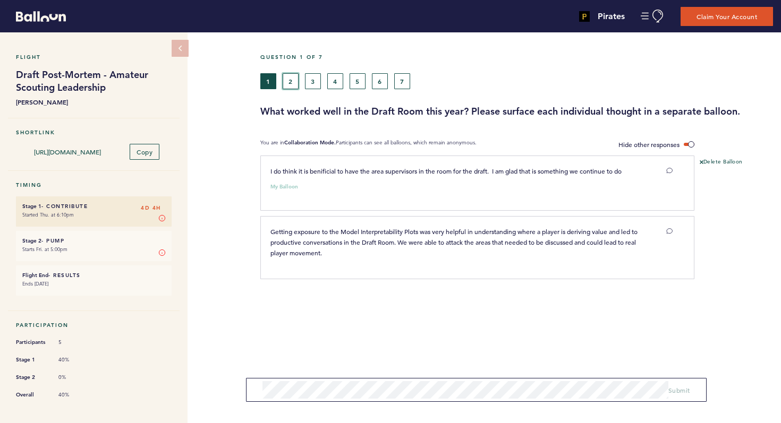
click at [295, 82] on button "2" at bounding box center [291, 81] width 16 height 16
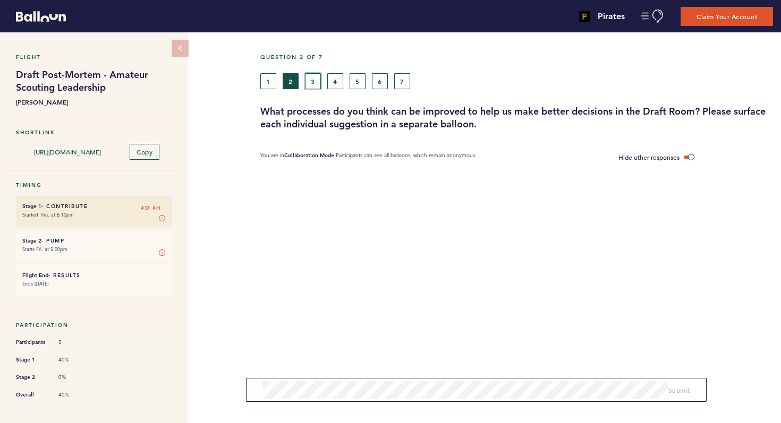
click at [307, 83] on button "3" at bounding box center [313, 81] width 16 height 16
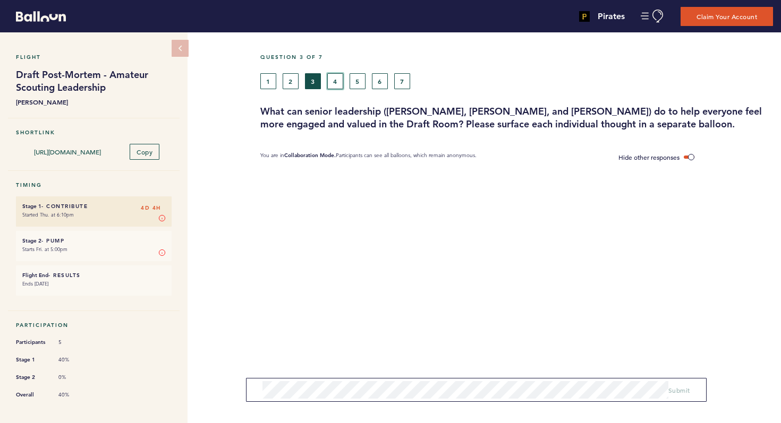
click at [337, 85] on button "4" at bounding box center [335, 81] width 16 height 16
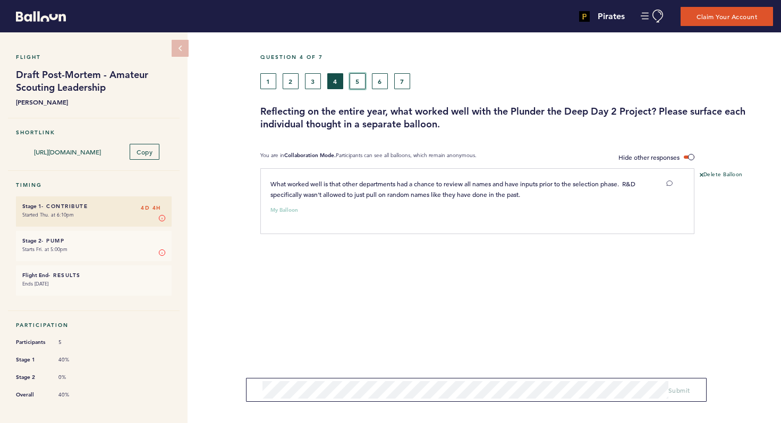
click at [356, 84] on button "5" at bounding box center [358, 81] width 16 height 16
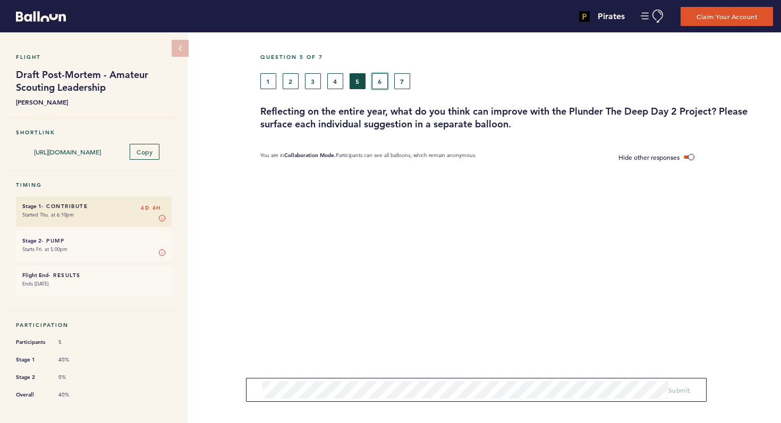
click at [383, 82] on button "6" at bounding box center [380, 81] width 16 height 16
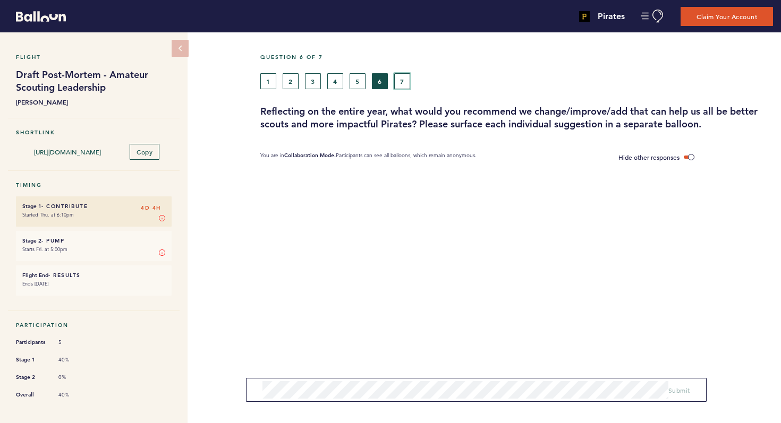
click at [401, 82] on button "7" at bounding box center [402, 81] width 16 height 16
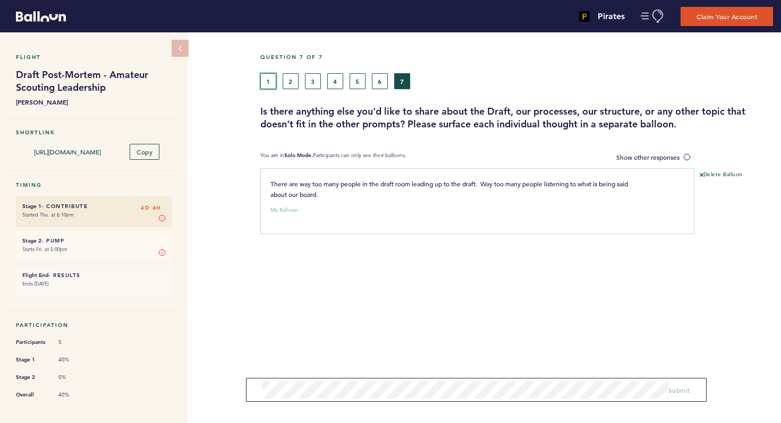
click at [268, 85] on button "1" at bounding box center [268, 81] width 16 height 16
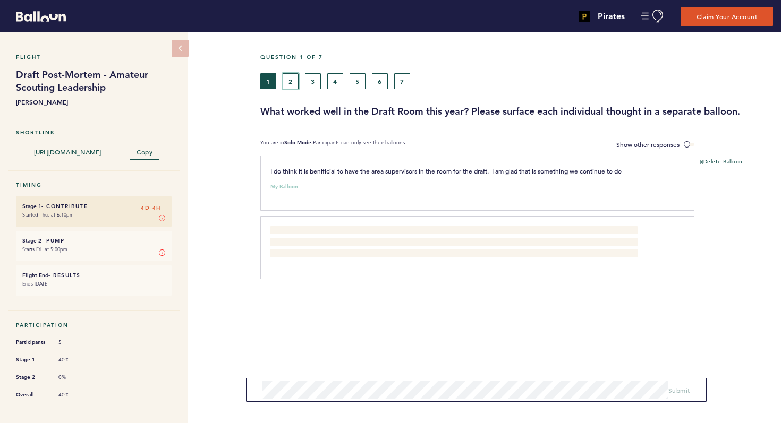
click at [291, 86] on button "2" at bounding box center [291, 81] width 16 height 16
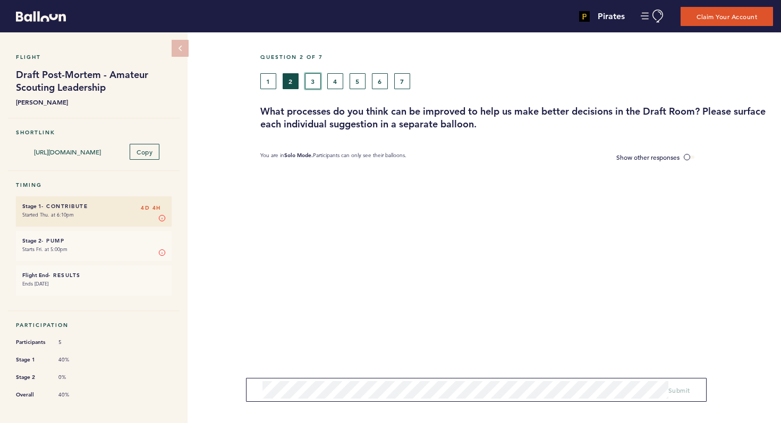
click at [314, 82] on button "3" at bounding box center [313, 81] width 16 height 16
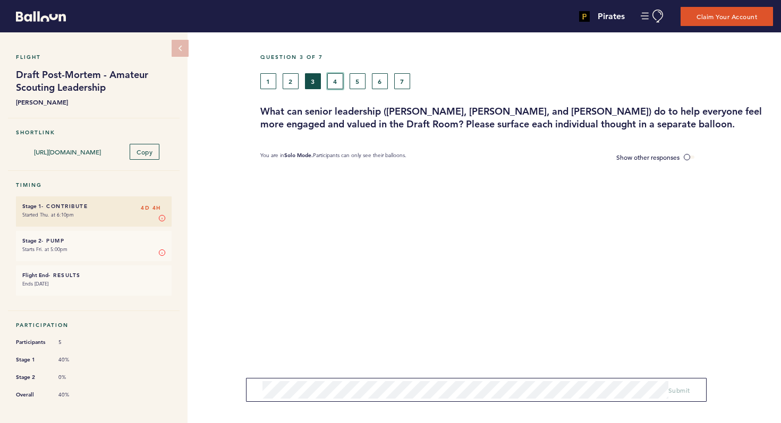
click at [334, 88] on button "4" at bounding box center [335, 81] width 16 height 16
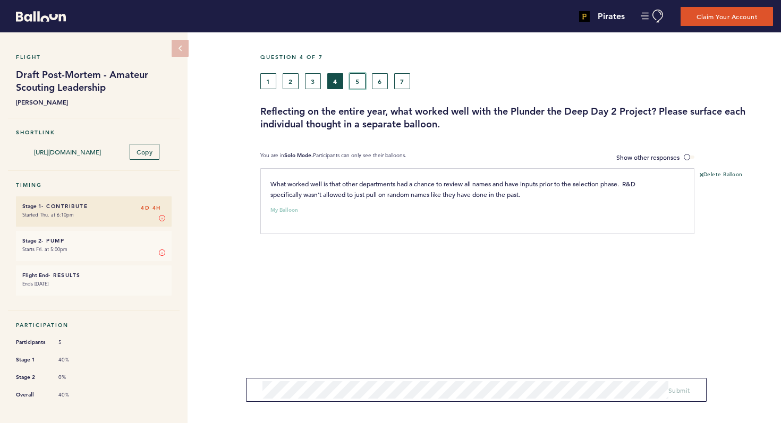
click at [359, 78] on button "5" at bounding box center [358, 81] width 16 height 16
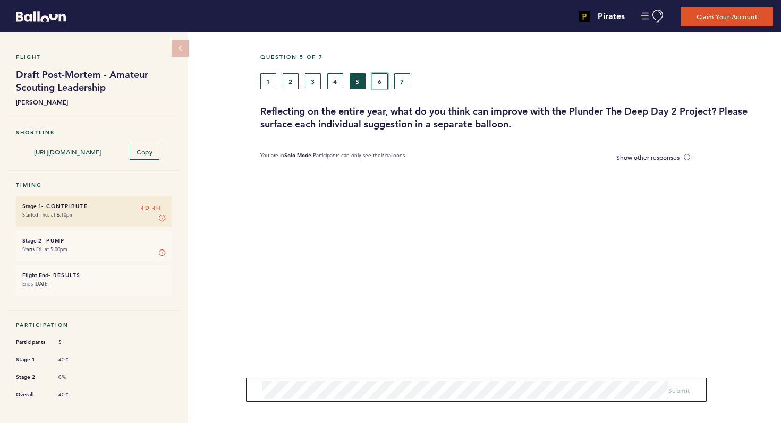
click at [375, 84] on button "6" at bounding box center [380, 81] width 16 height 16
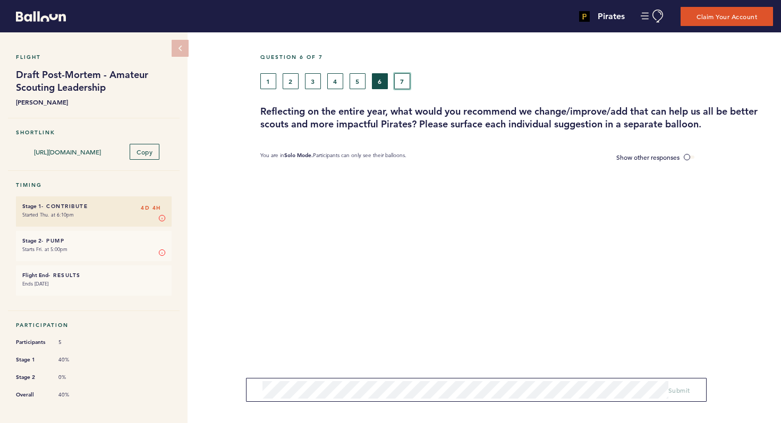
click at [404, 86] on button "7" at bounding box center [402, 81] width 16 height 16
